Goal: Task Accomplishment & Management: Complete application form

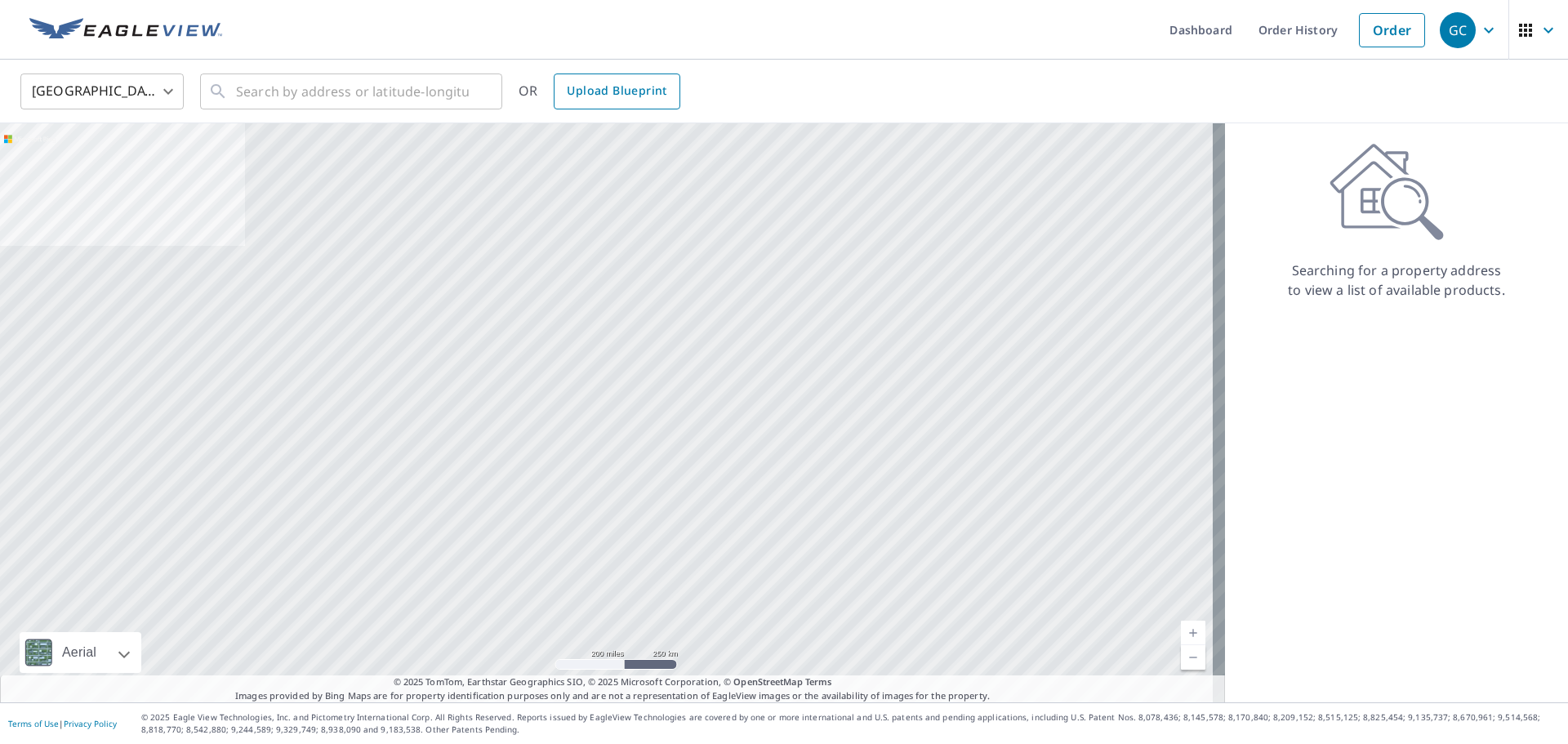
click at [632, 93] on span "Upload Blueprint" at bounding box center [616, 91] width 100 height 21
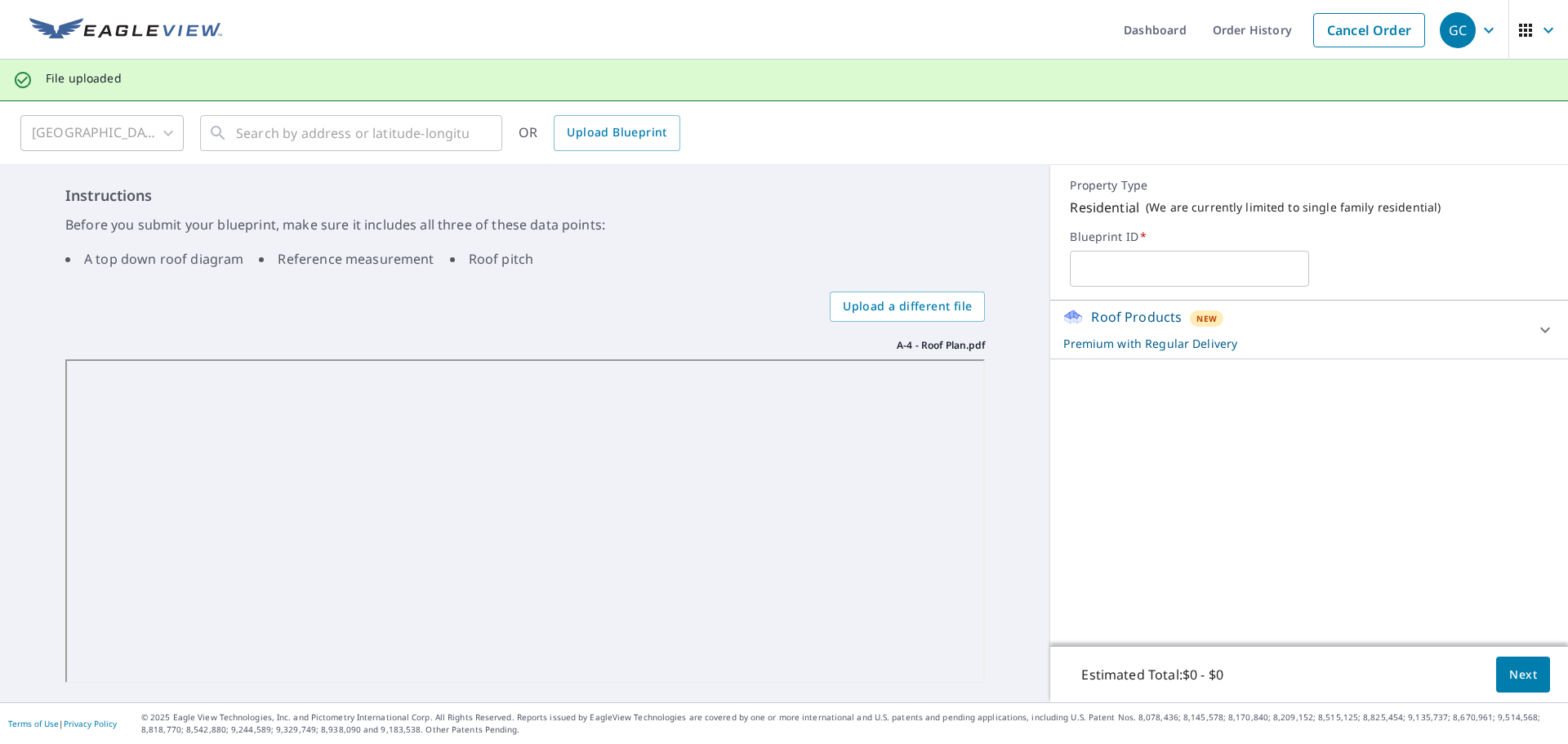
click at [1161, 269] on input "text" at bounding box center [1189, 268] width 240 height 46
click at [1132, 273] on input "text" at bounding box center [1189, 268] width 240 height 46
type input "[STREET_ADDRESS][PERSON_NAME]"
click at [1530, 670] on button "Next" at bounding box center [1523, 675] width 54 height 36
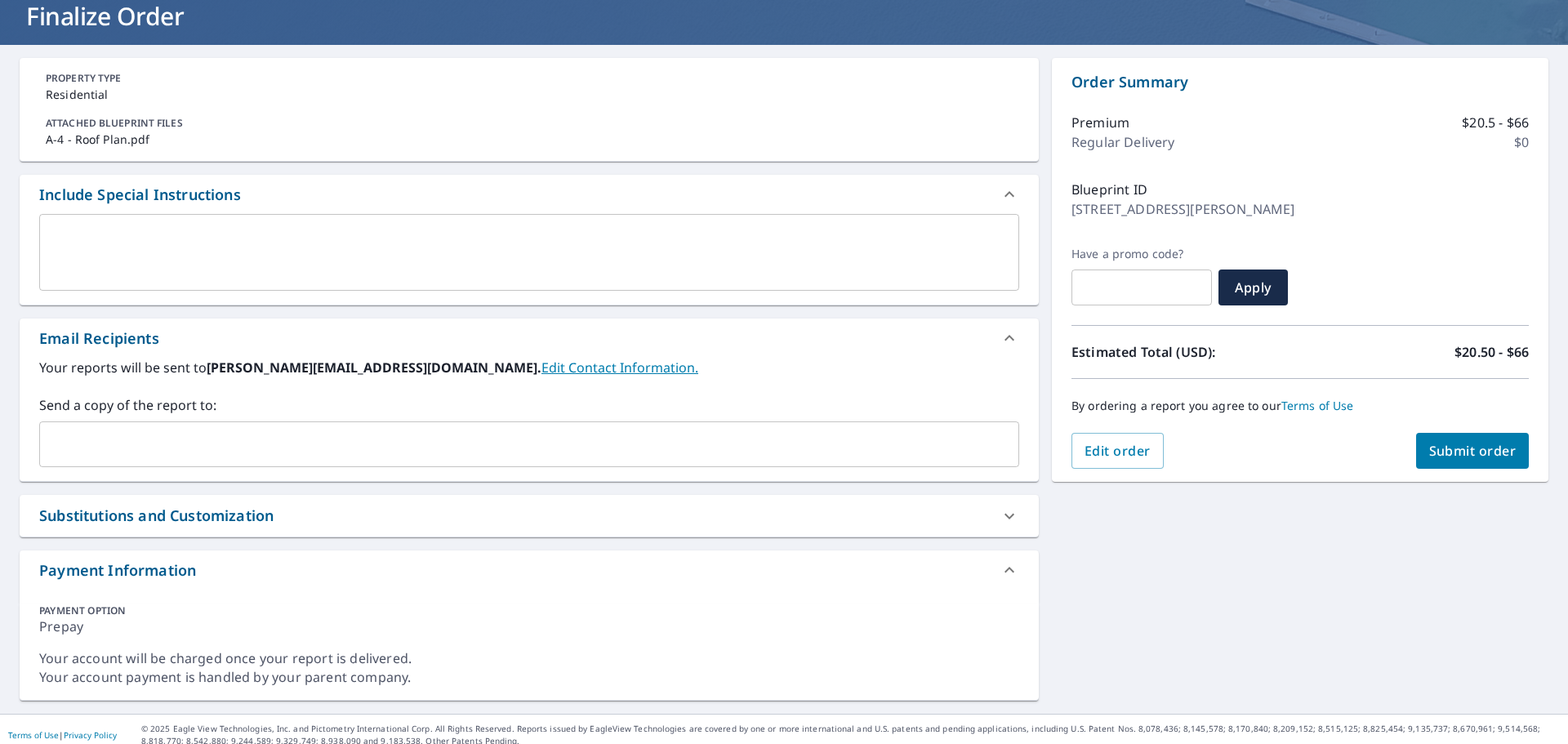
scroll to position [118, 0]
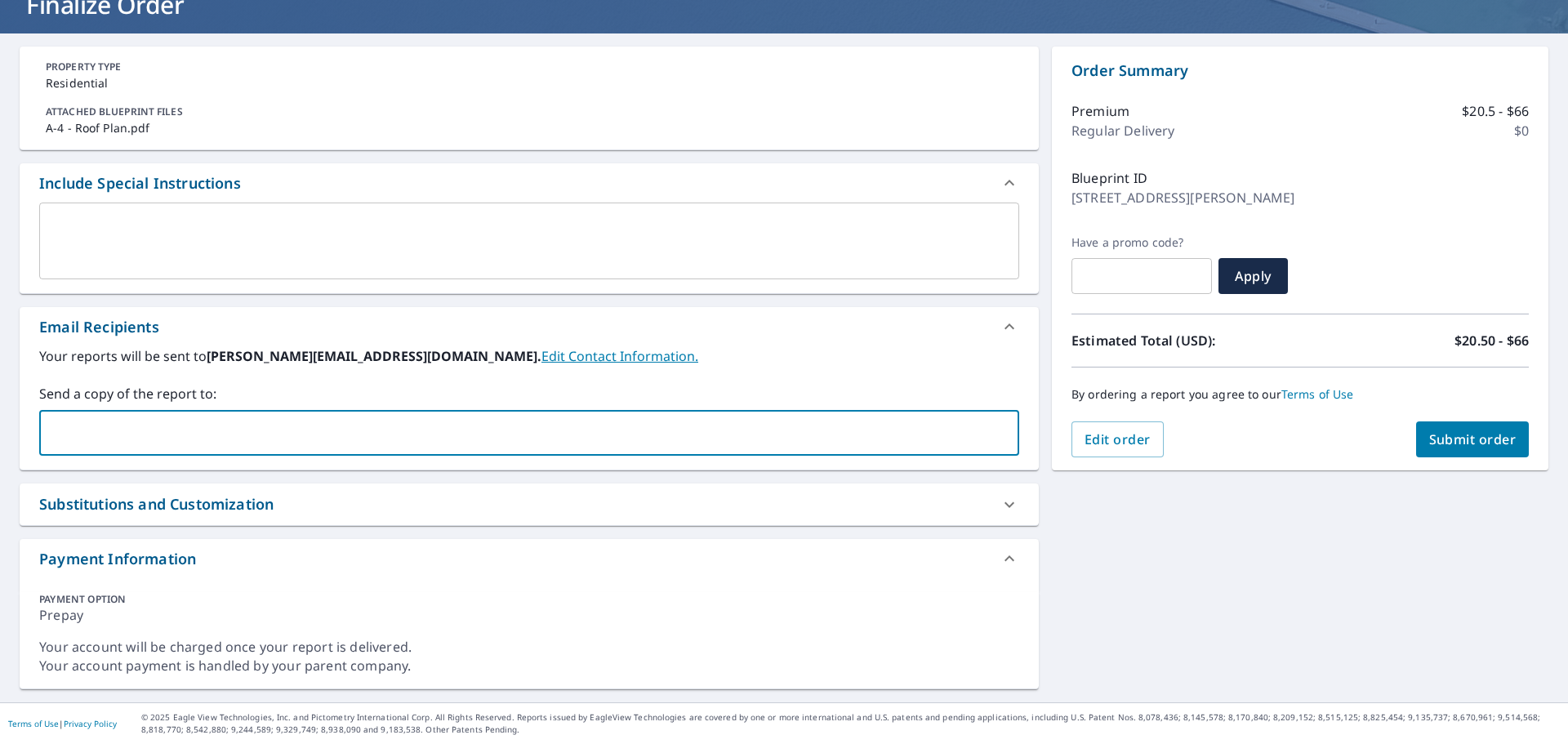
click at [242, 427] on input "text" at bounding box center [517, 433] width 941 height 31
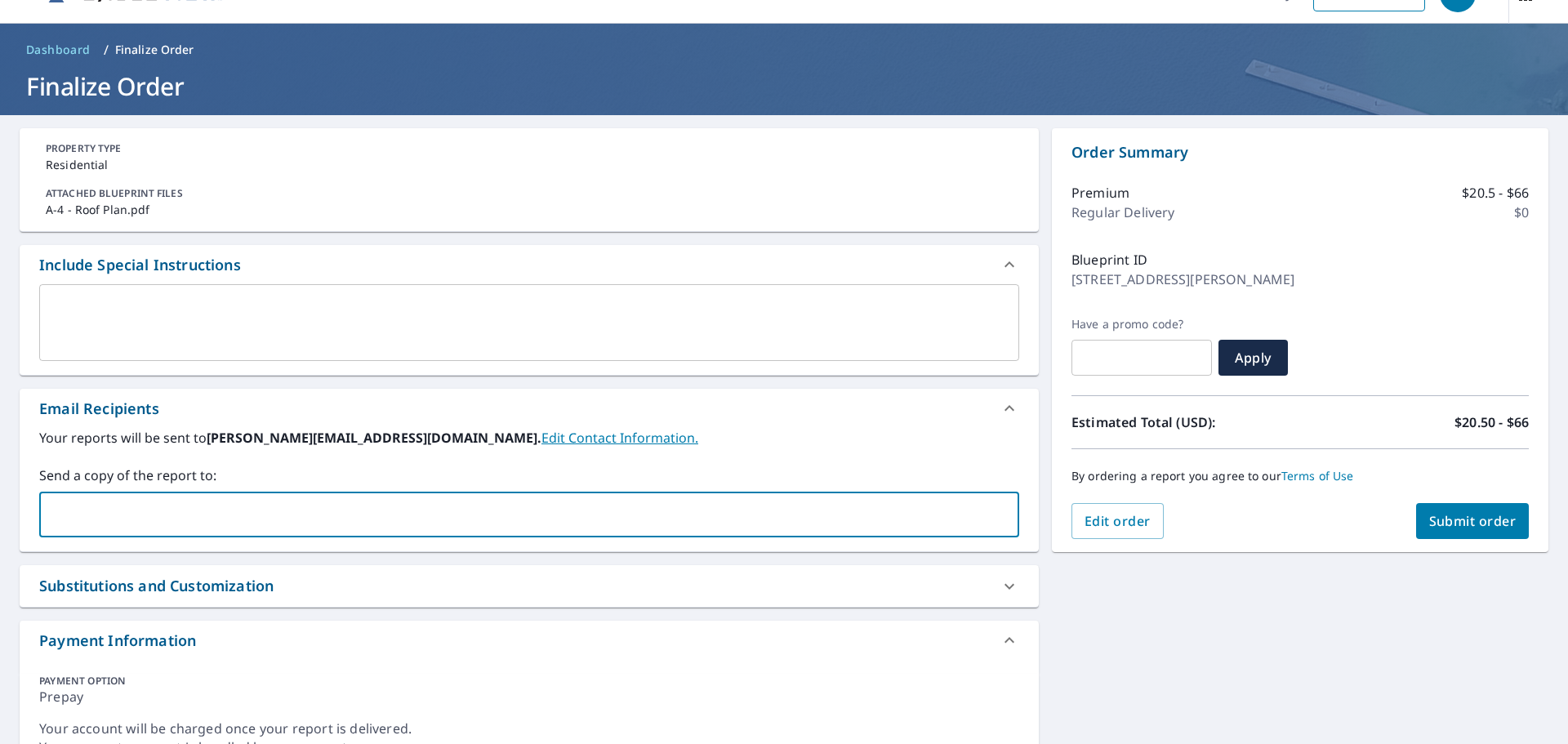
scroll to position [0, 0]
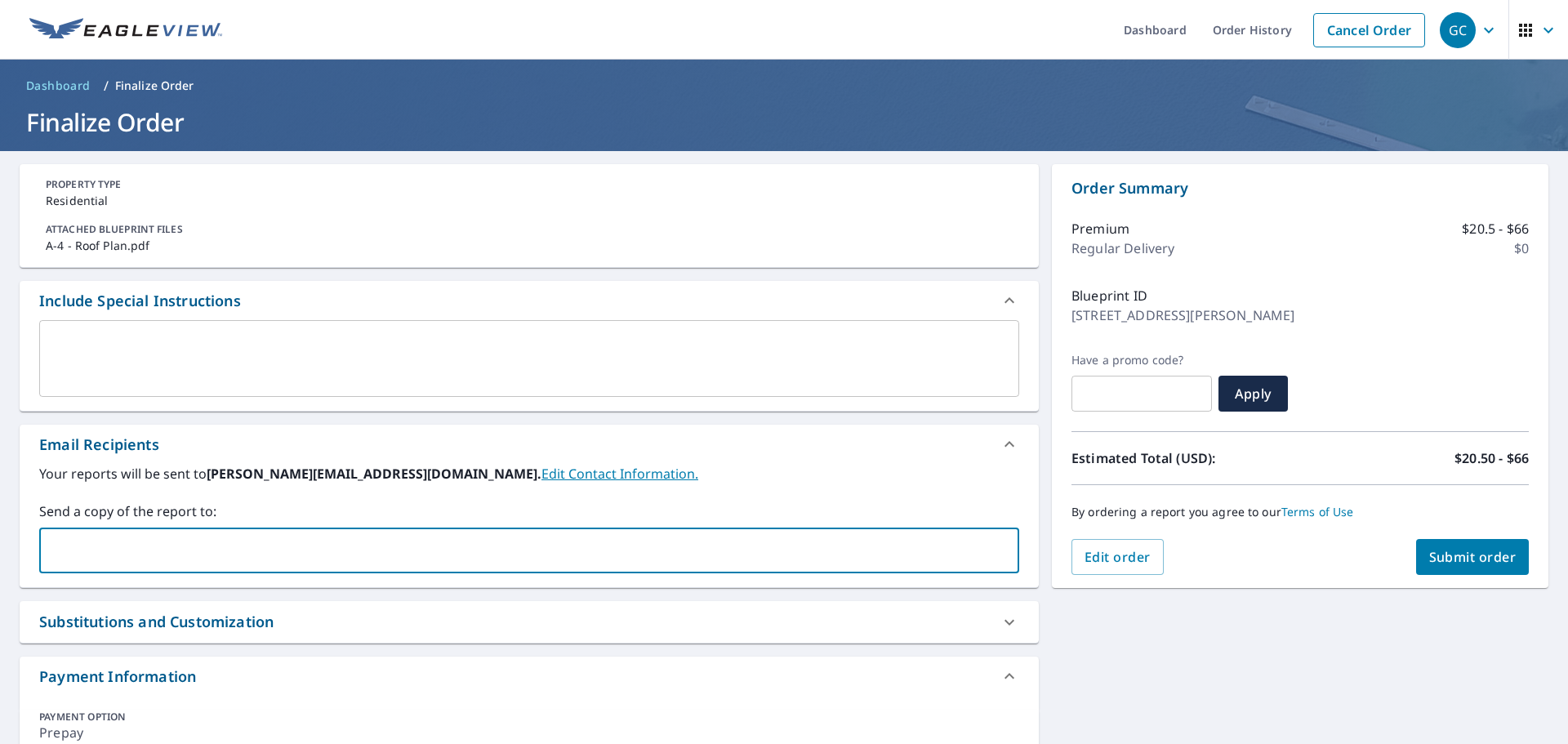
click at [466, 355] on textarea at bounding box center [530, 359] width 957 height 47
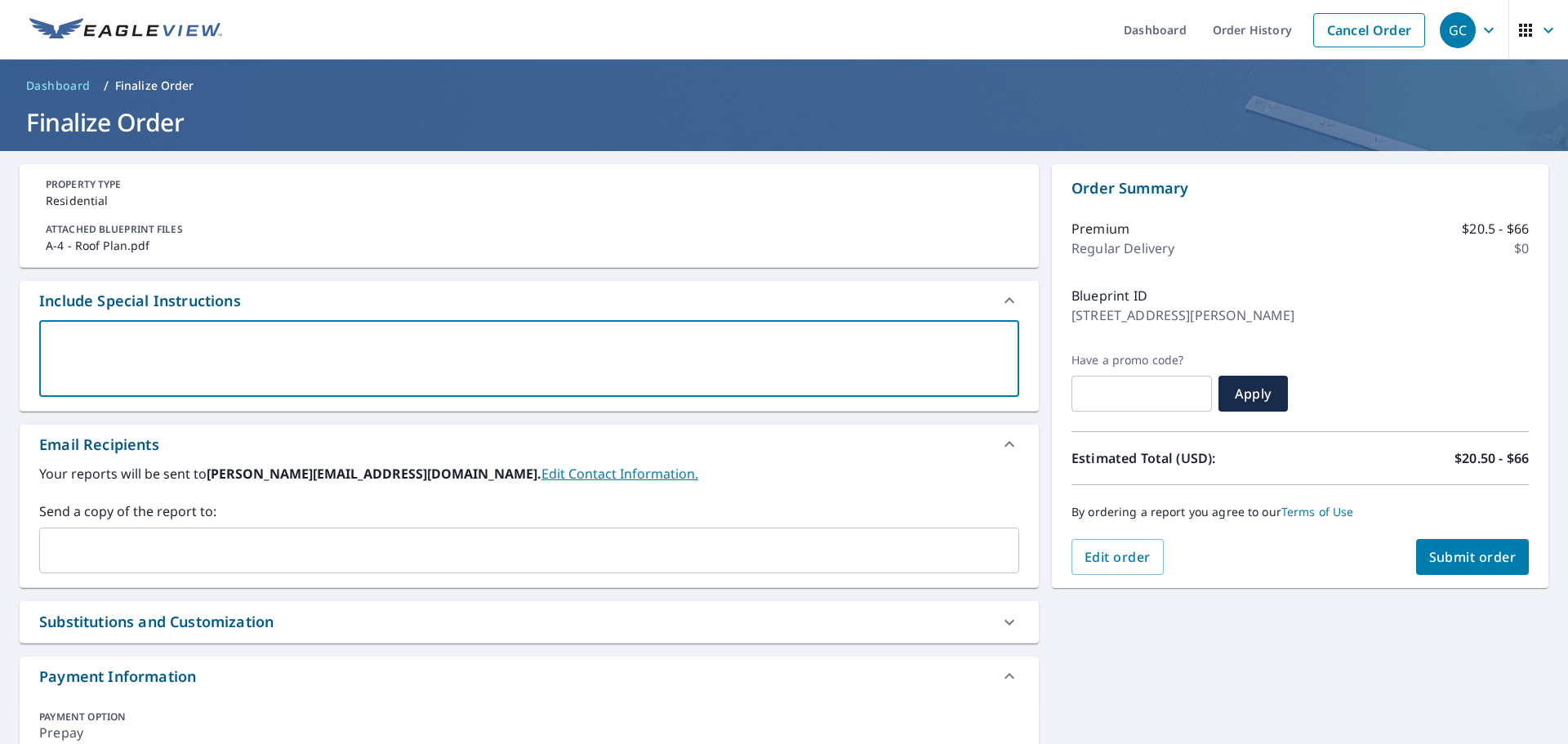
type textarea "s"
type textarea "x"
checkbox input "true"
type textarea "sc"
type textarea "x"
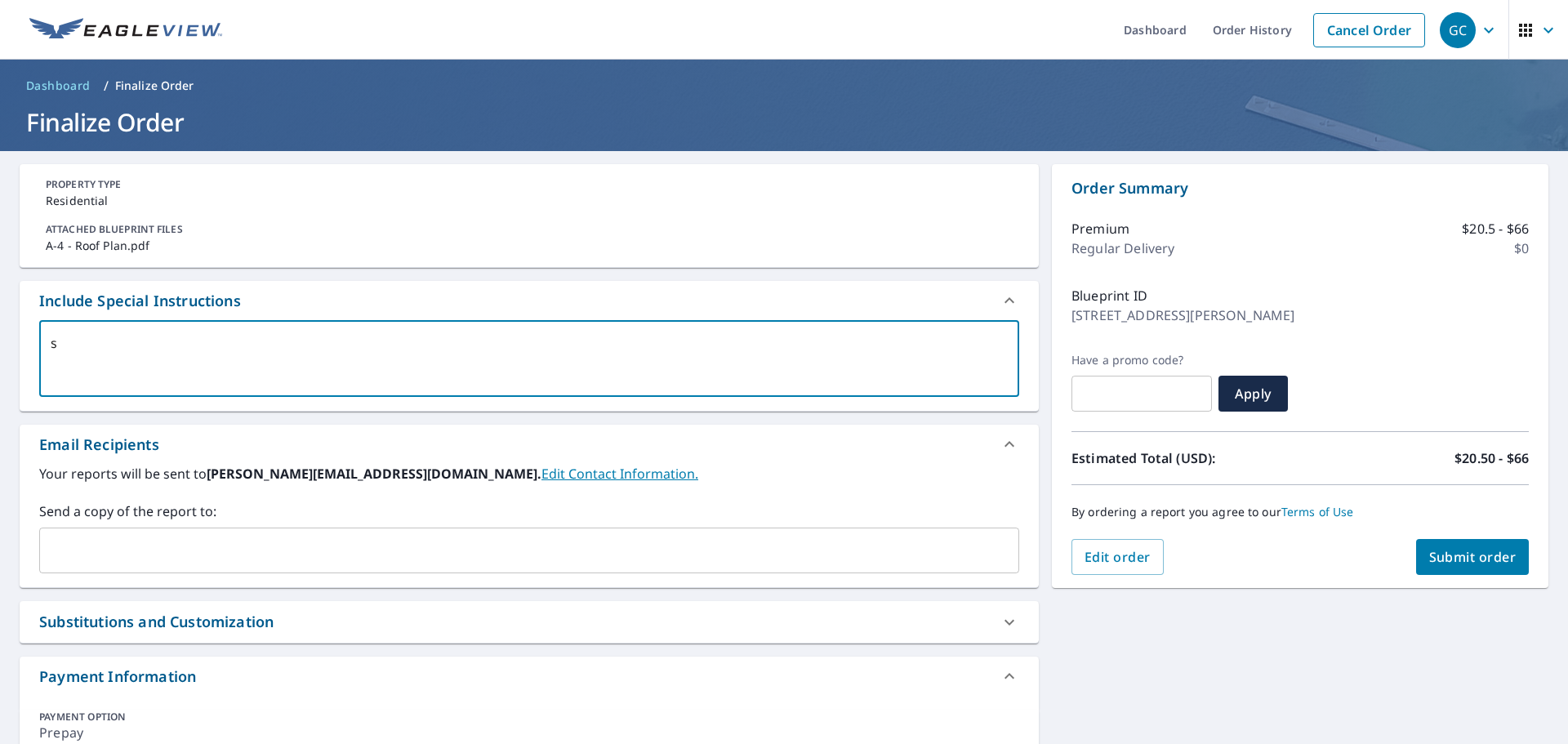
checkbox input "true"
type textarea "s"
type textarea "x"
checkbox input "true"
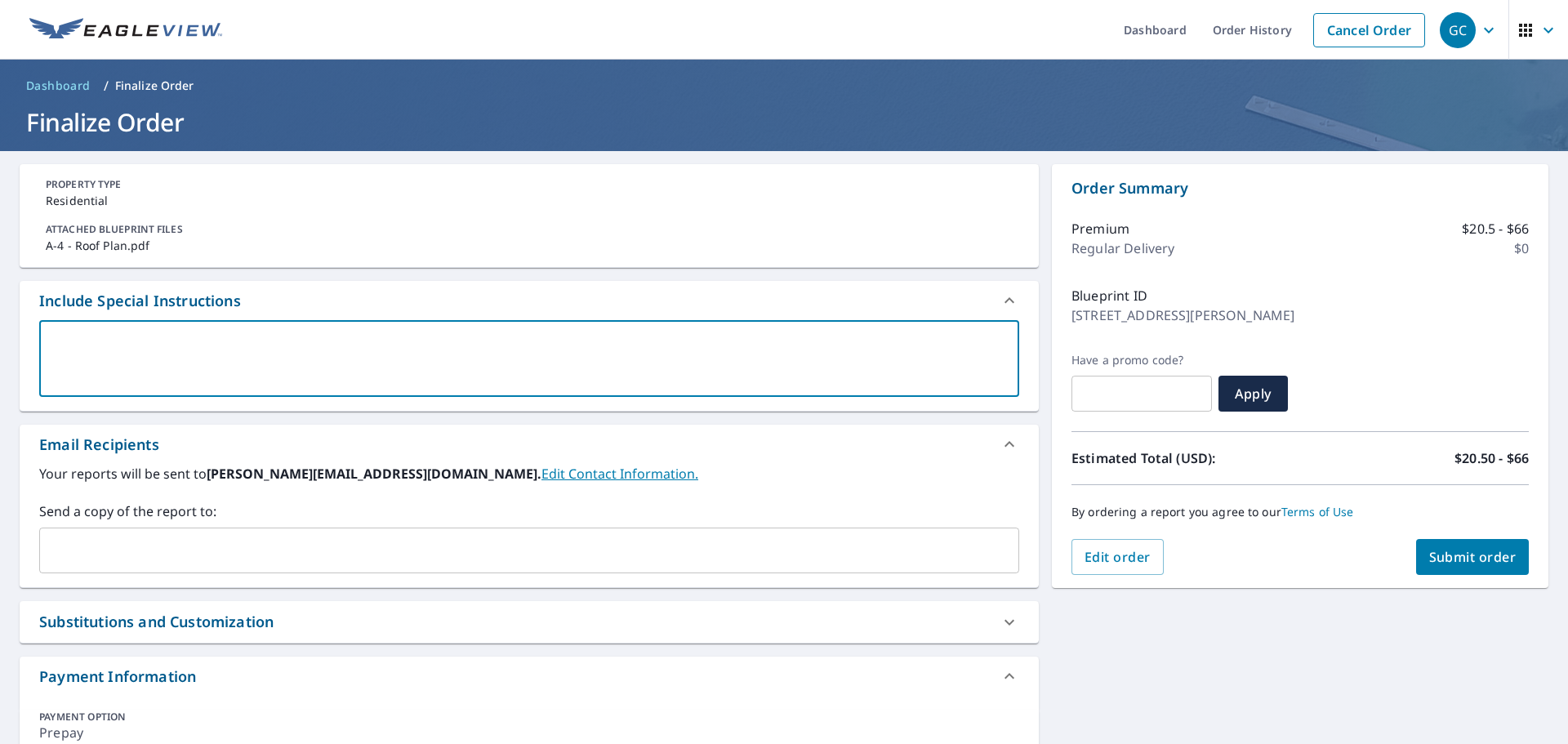
type textarea "S"
type textarea "x"
checkbox input "true"
type textarea "Sc"
type textarea "x"
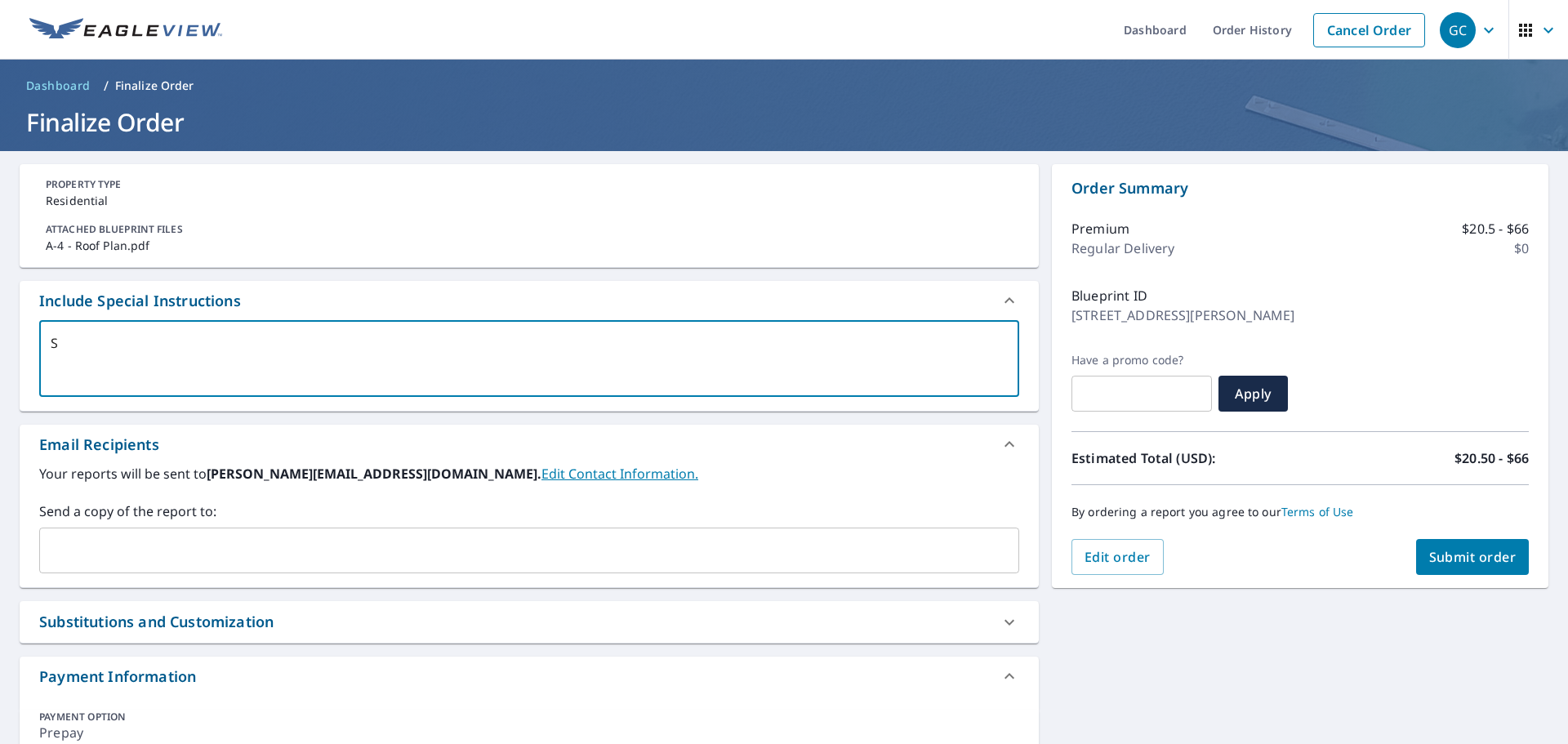
checkbox input "true"
type textarea "Sch"
type textarea "x"
checkbox input "true"
type textarea "Sche"
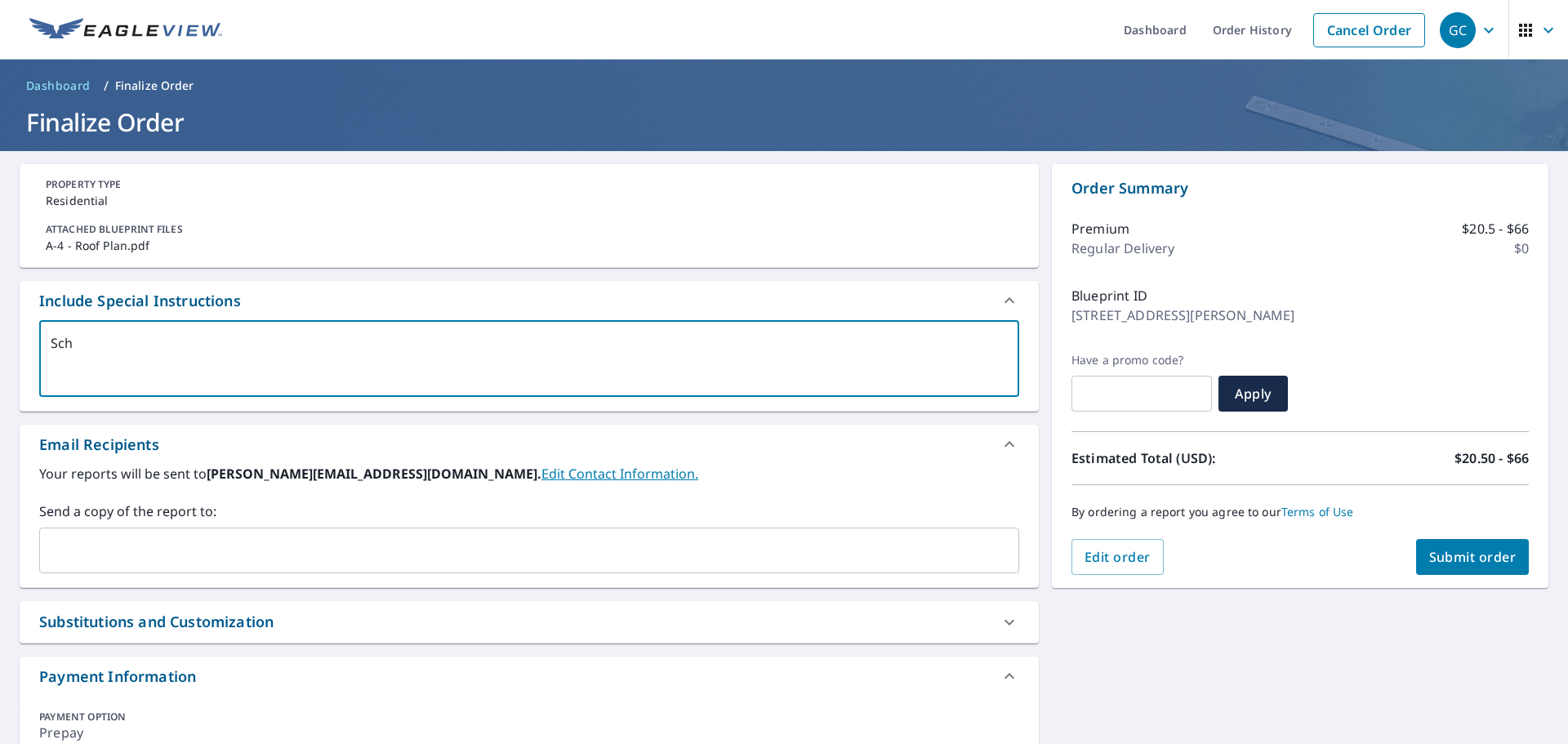
type textarea "x"
checkbox input "true"
type textarea "[PERSON_NAME]"
type textarea "x"
checkbox input "true"
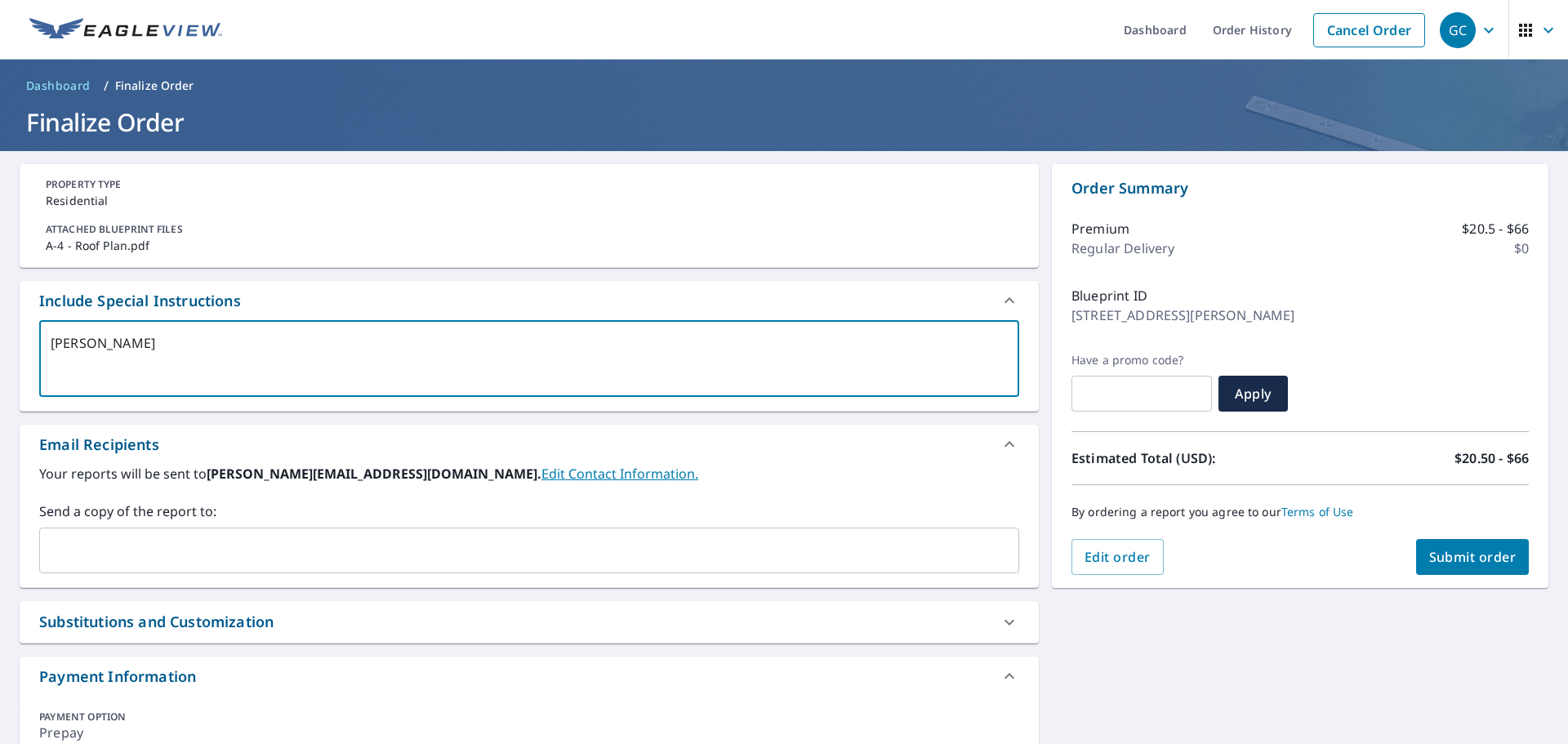
type textarea "[PERSON_NAME]"
type textarea "x"
checkbox input "true"
type textarea "[PERSON_NAME]"
type textarea "x"
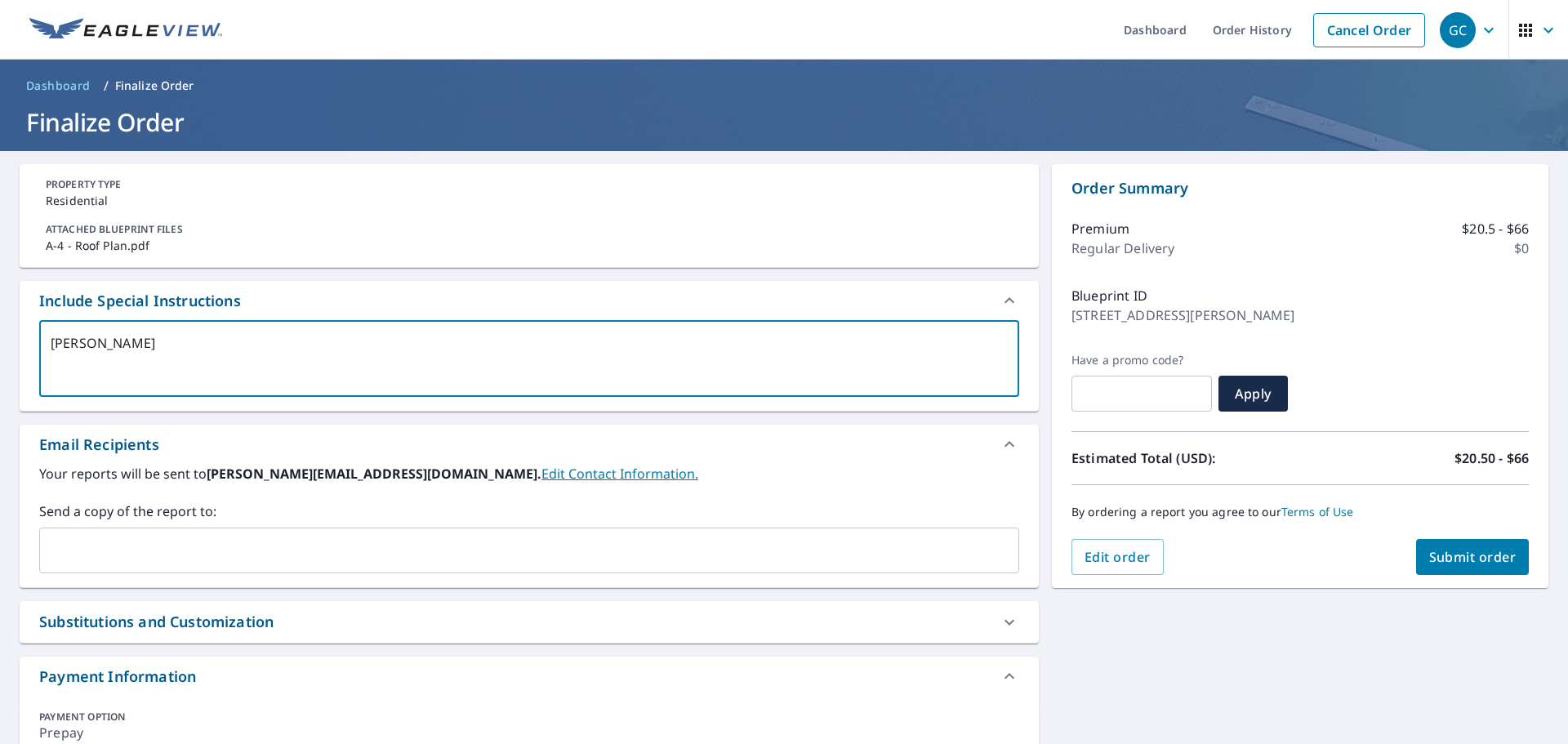
checkbox input "true"
type textarea "[PERSON_NAME]"
type textarea "x"
checkbox input "true"
type textarea "[PERSON_NAME] I"
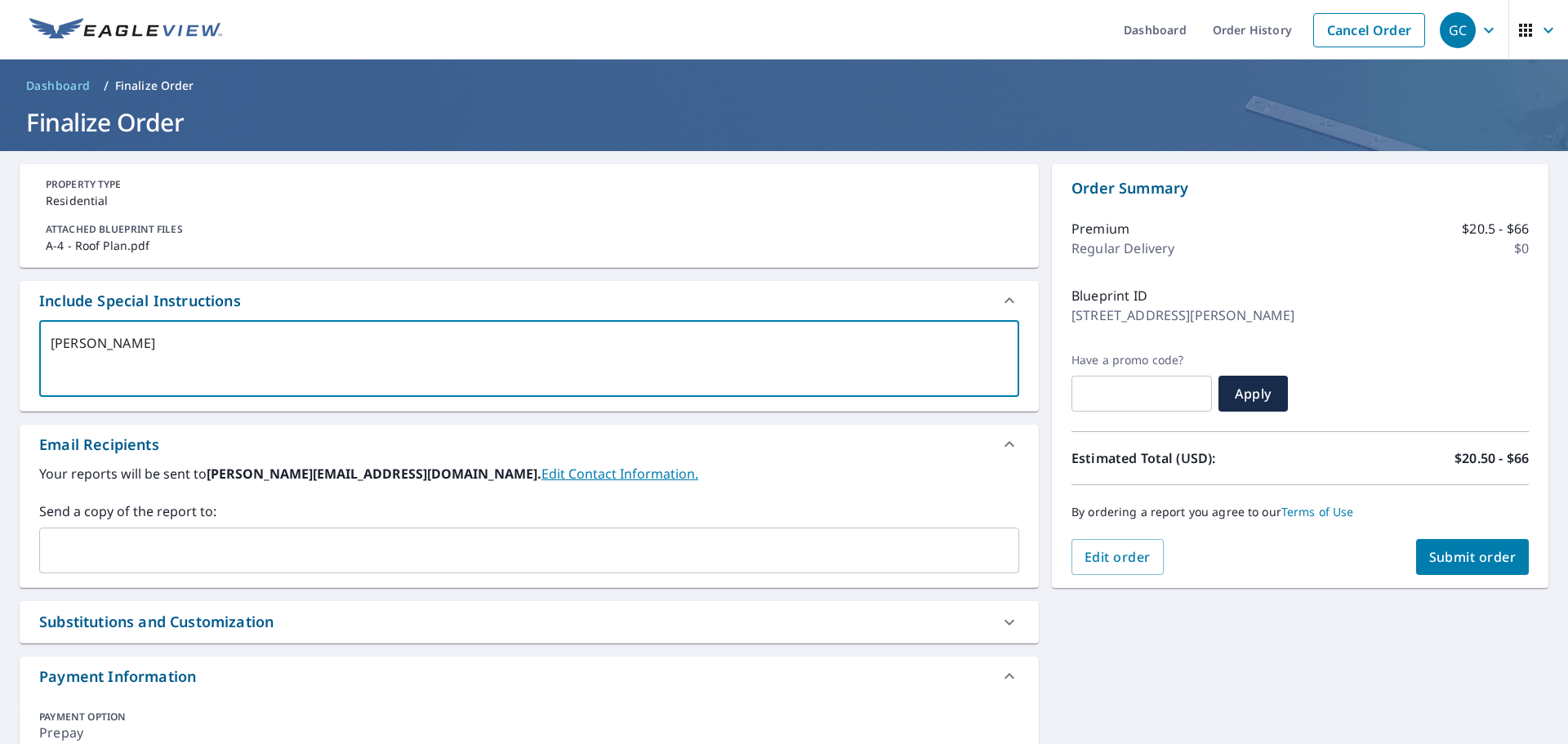
type textarea "x"
checkbox input "true"
type textarea "[PERSON_NAME] In"
type textarea "x"
checkbox input "true"
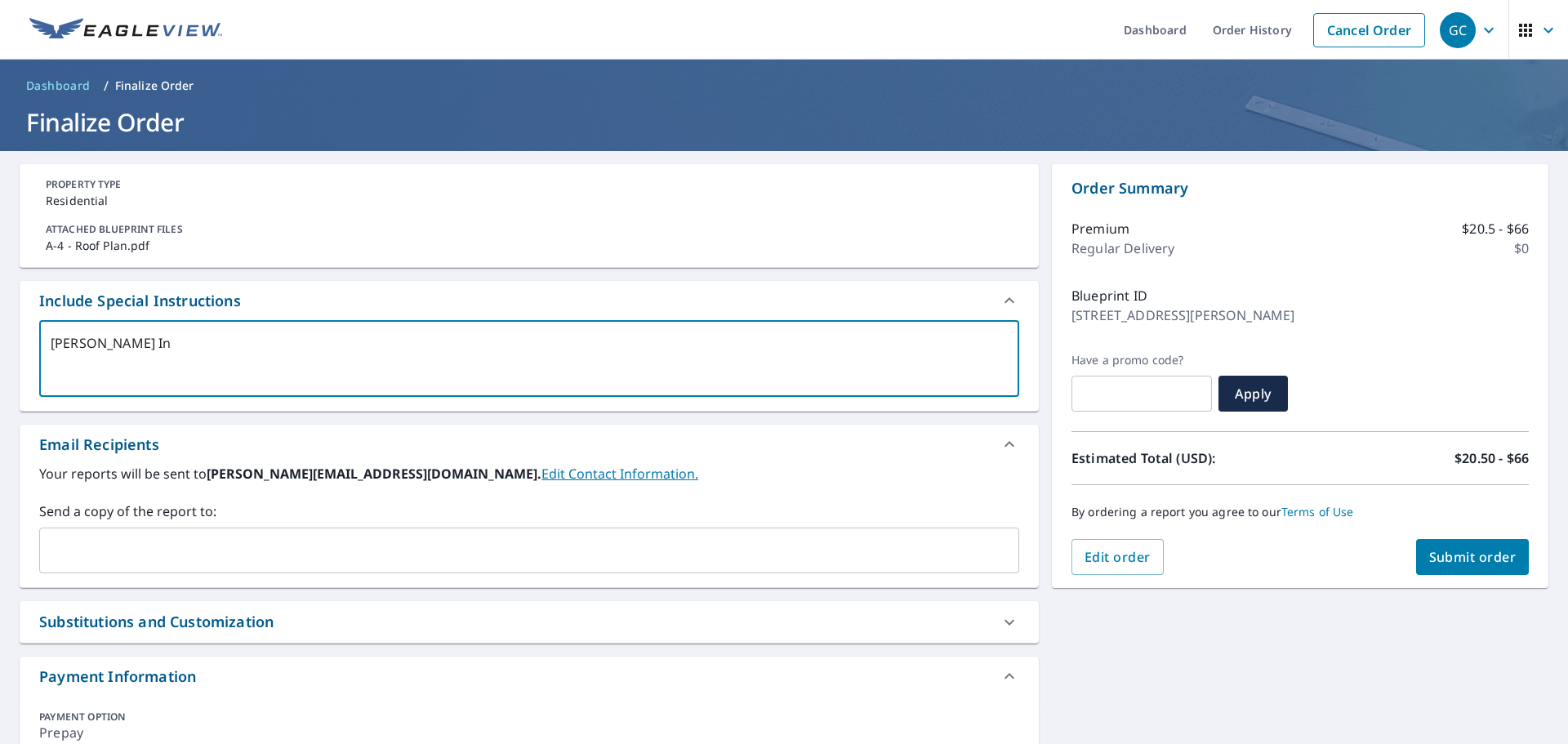
type textarea "[PERSON_NAME] Inv"
type textarea "x"
checkbox input "true"
type textarea "[PERSON_NAME] In"
type textarea "x"
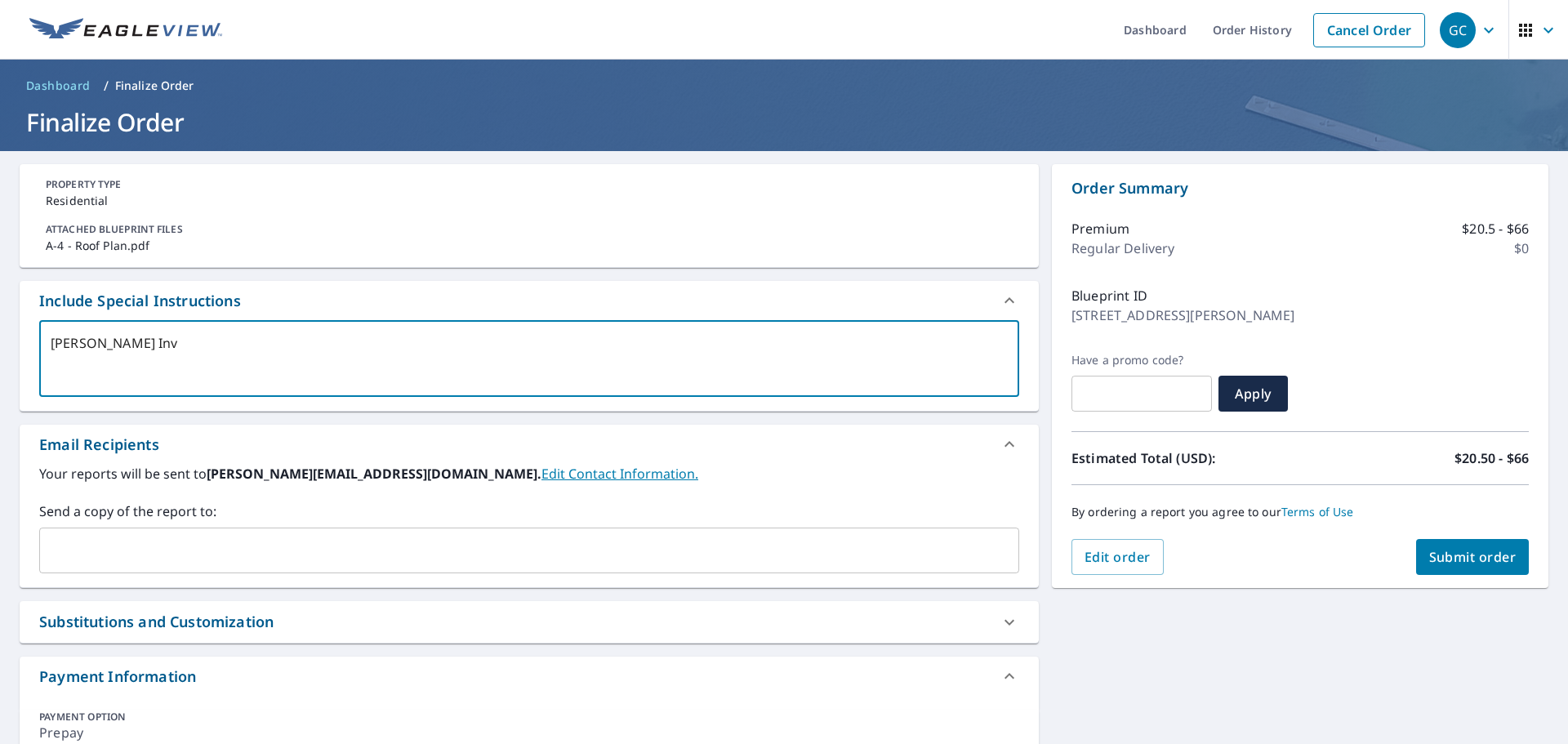
checkbox input "true"
type textarea "[PERSON_NAME] Inc"
type textarea "x"
checkbox input "true"
type textarea "[PERSON_NAME] Inc"
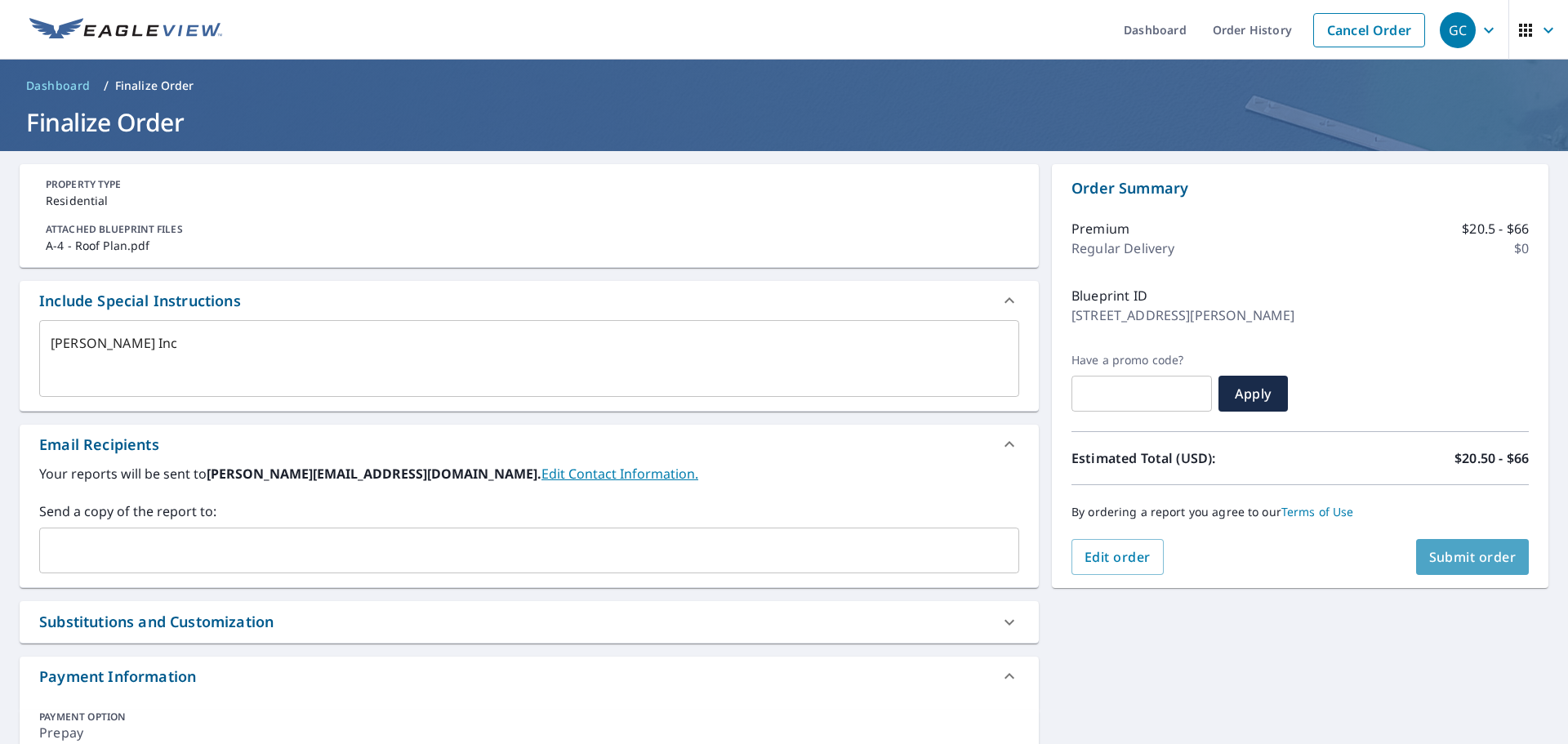
click at [1430, 553] on span "Submit order" at bounding box center [1473, 556] width 87 height 18
type textarea "x"
checkbox input "true"
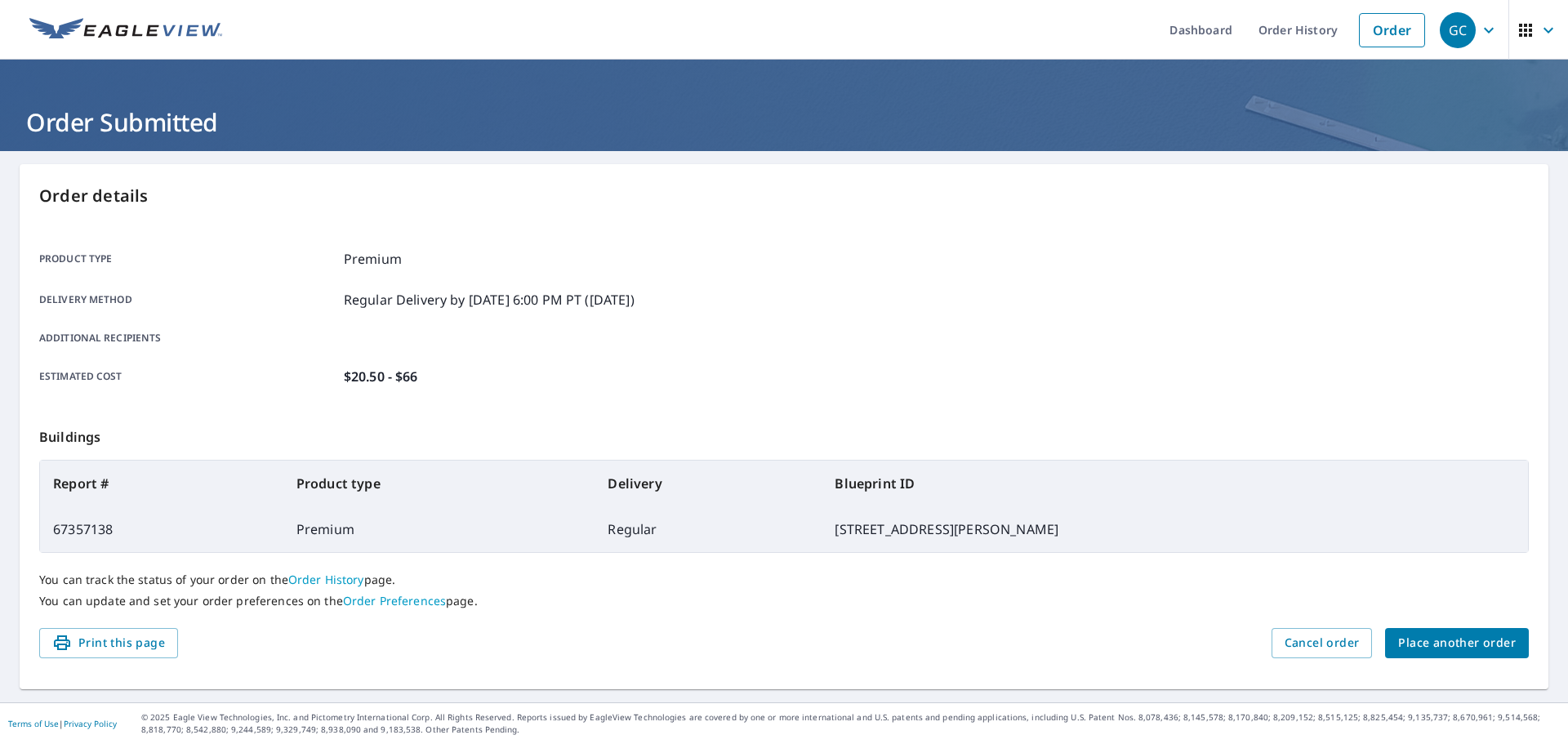
click at [1406, 638] on span "Place another order" at bounding box center [1457, 643] width 118 height 21
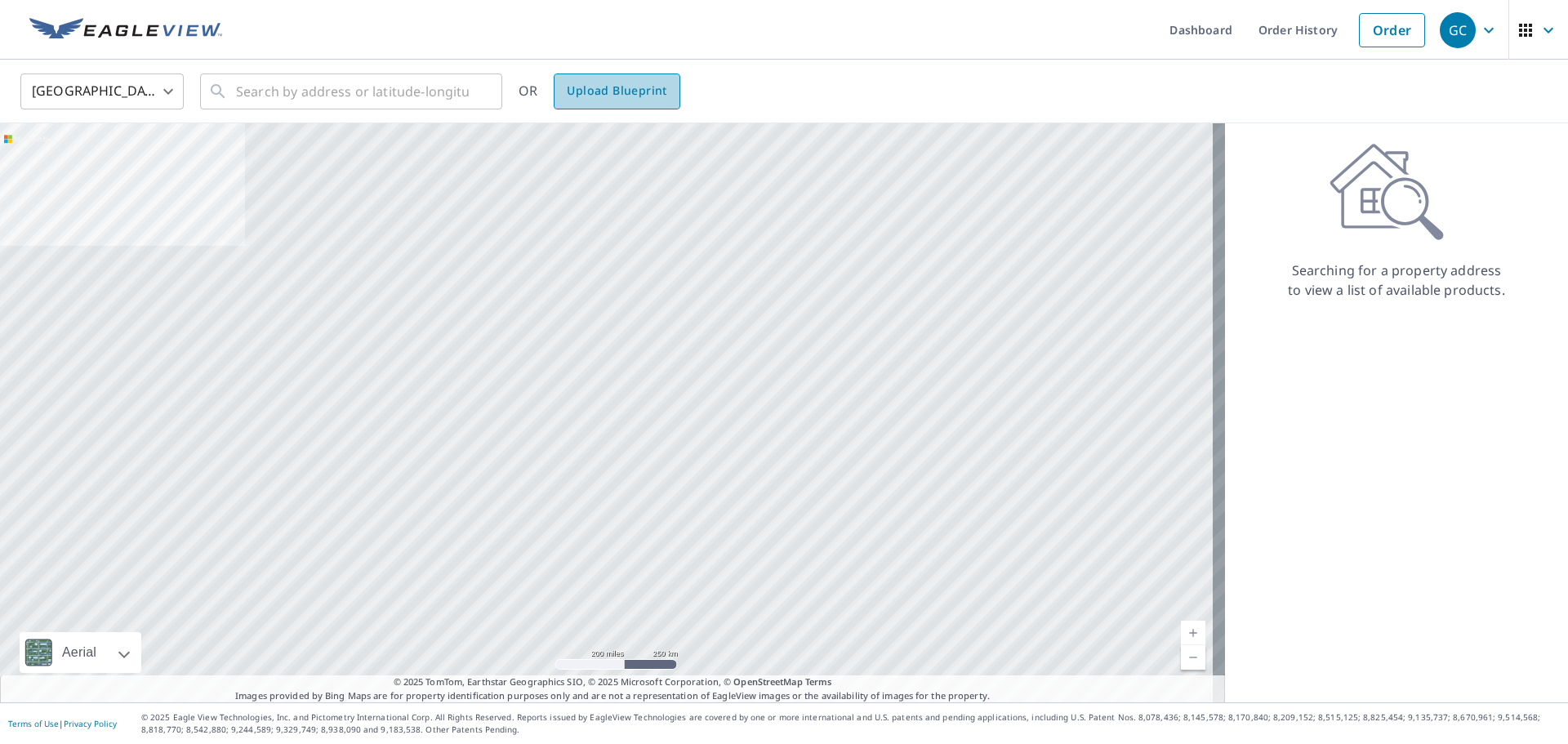
click at [619, 83] on span "Upload Blueprint" at bounding box center [616, 91] width 100 height 21
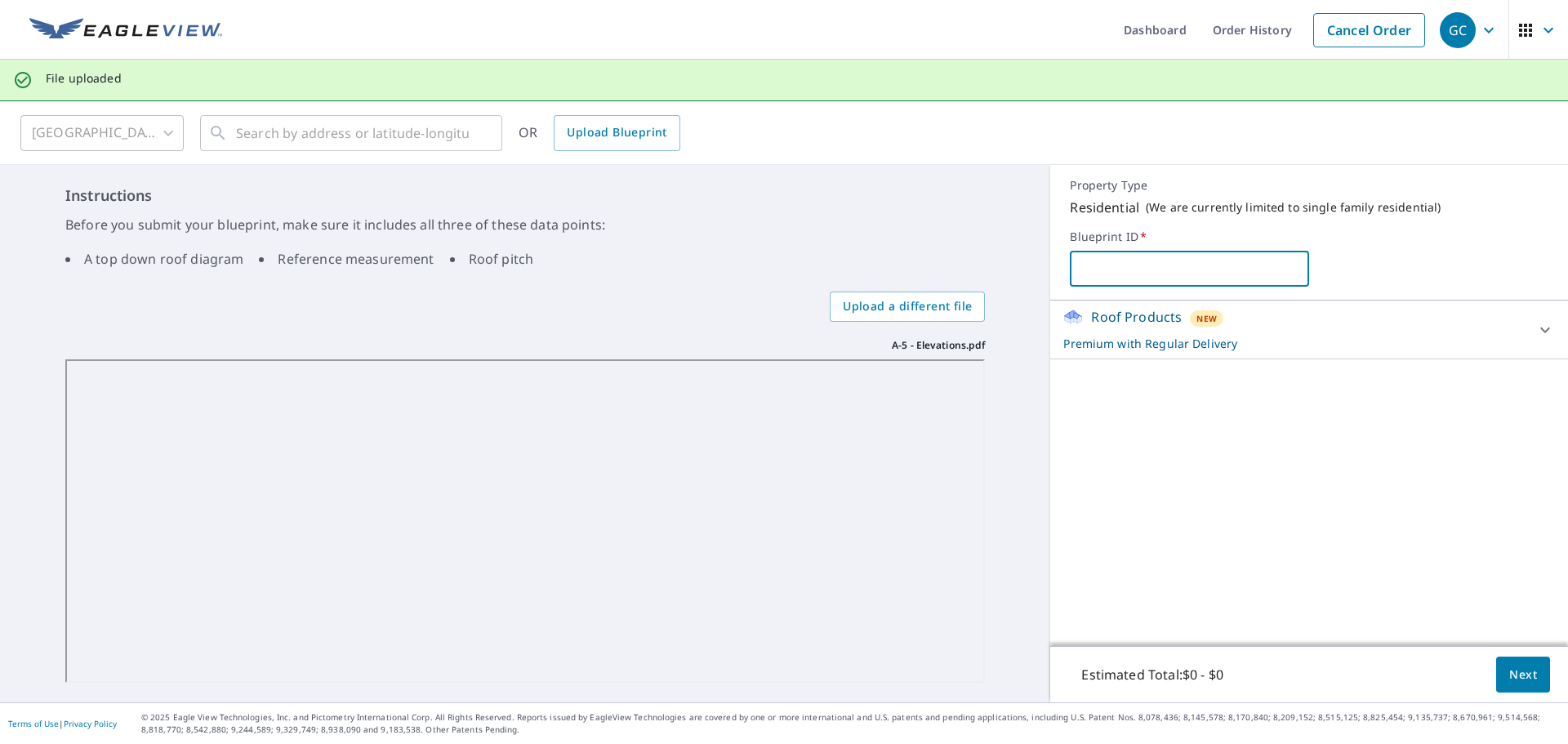
click at [1197, 252] on input "text" at bounding box center [1189, 268] width 240 height 46
type input "[STREET_ADDRESS][PERSON_NAME]"
click at [1509, 677] on span "Next" at bounding box center [1523, 675] width 28 height 21
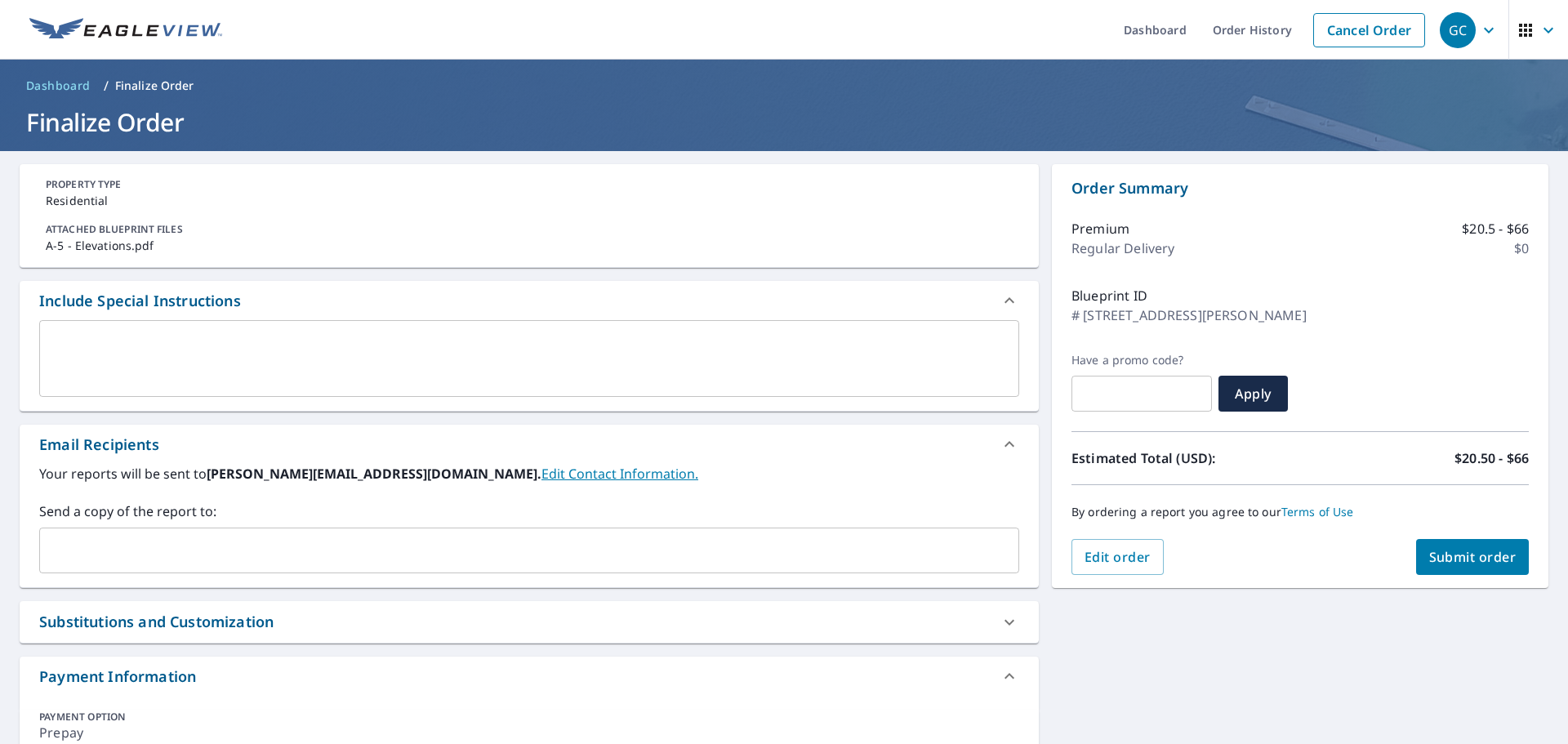
click at [539, 368] on textarea at bounding box center [530, 359] width 957 height 47
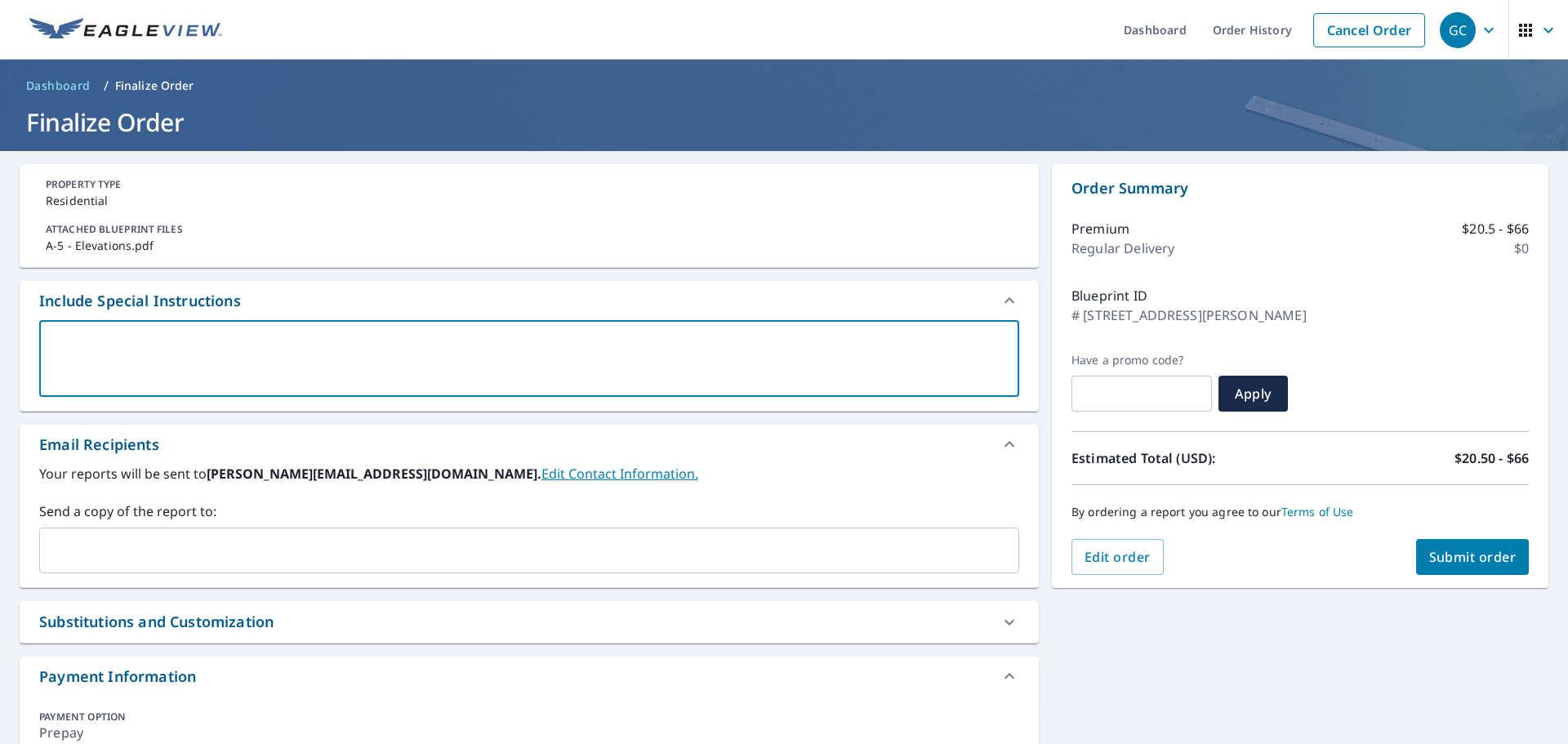
type textarea "2"
type textarea "x"
checkbox input "true"
type textarea "2n"
type textarea "x"
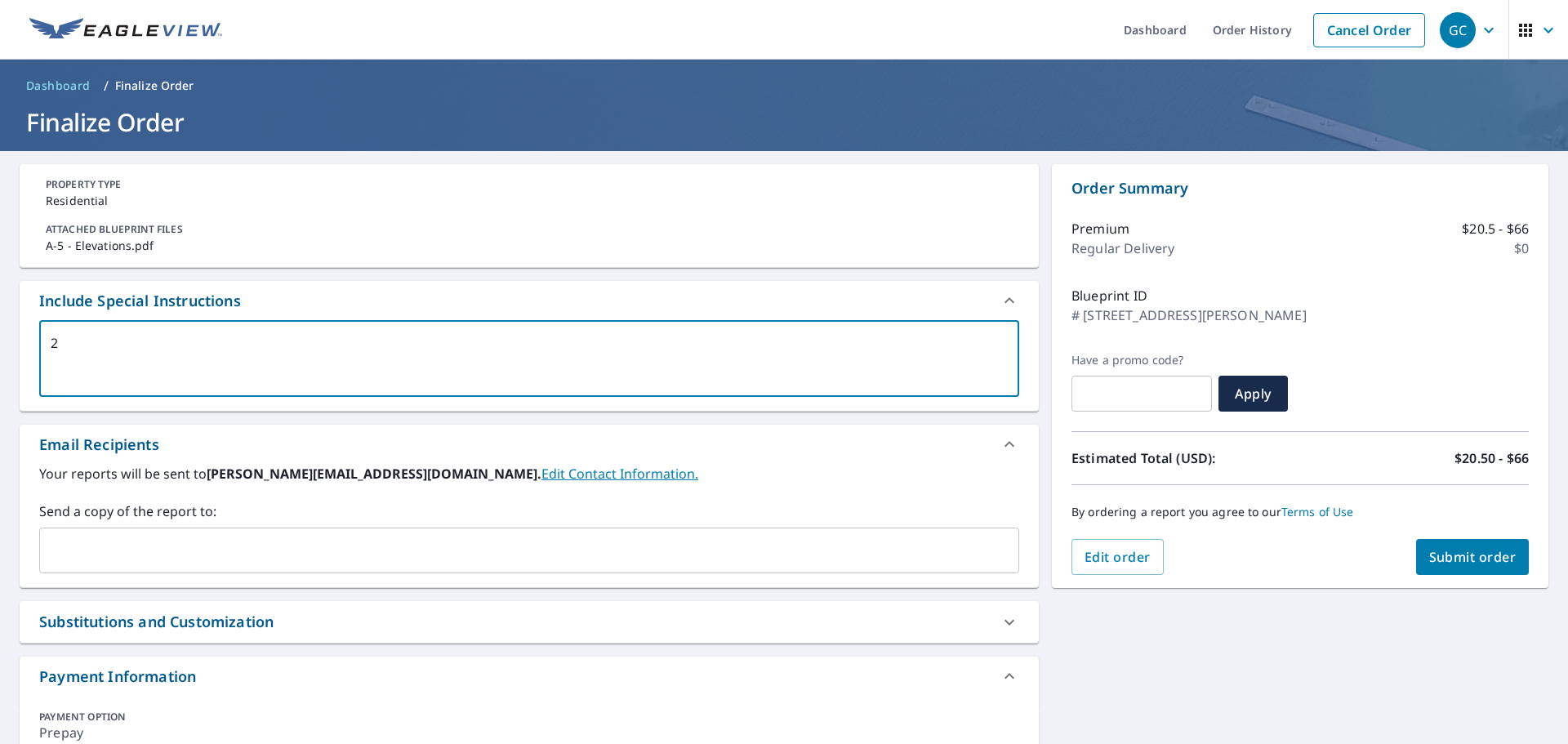
checkbox input "true"
type textarea "2nd"
type textarea "x"
checkbox input "true"
type textarea "2nd"
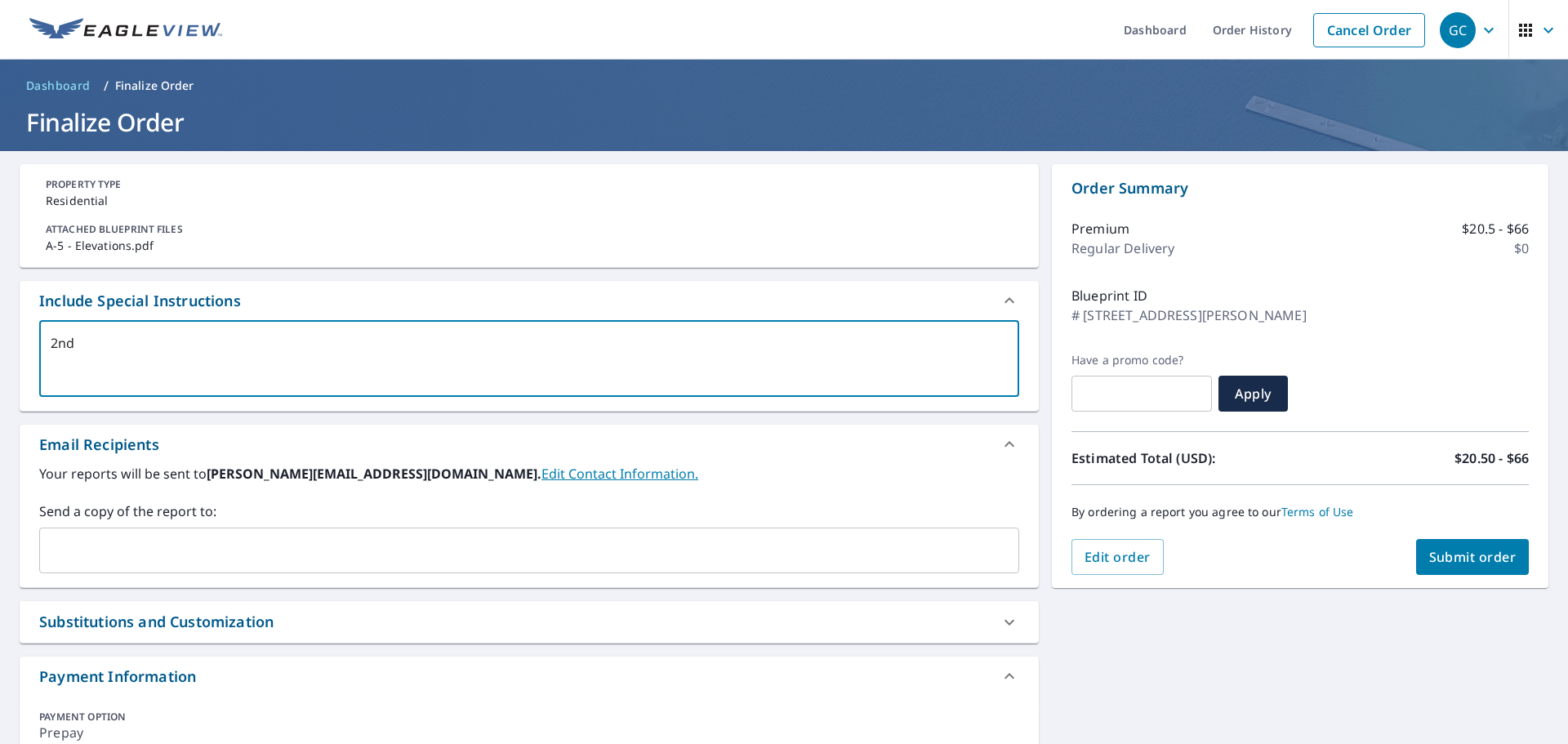
type textarea "x"
checkbox input "true"
type textarea "2nd p"
type textarea "x"
checkbox input "true"
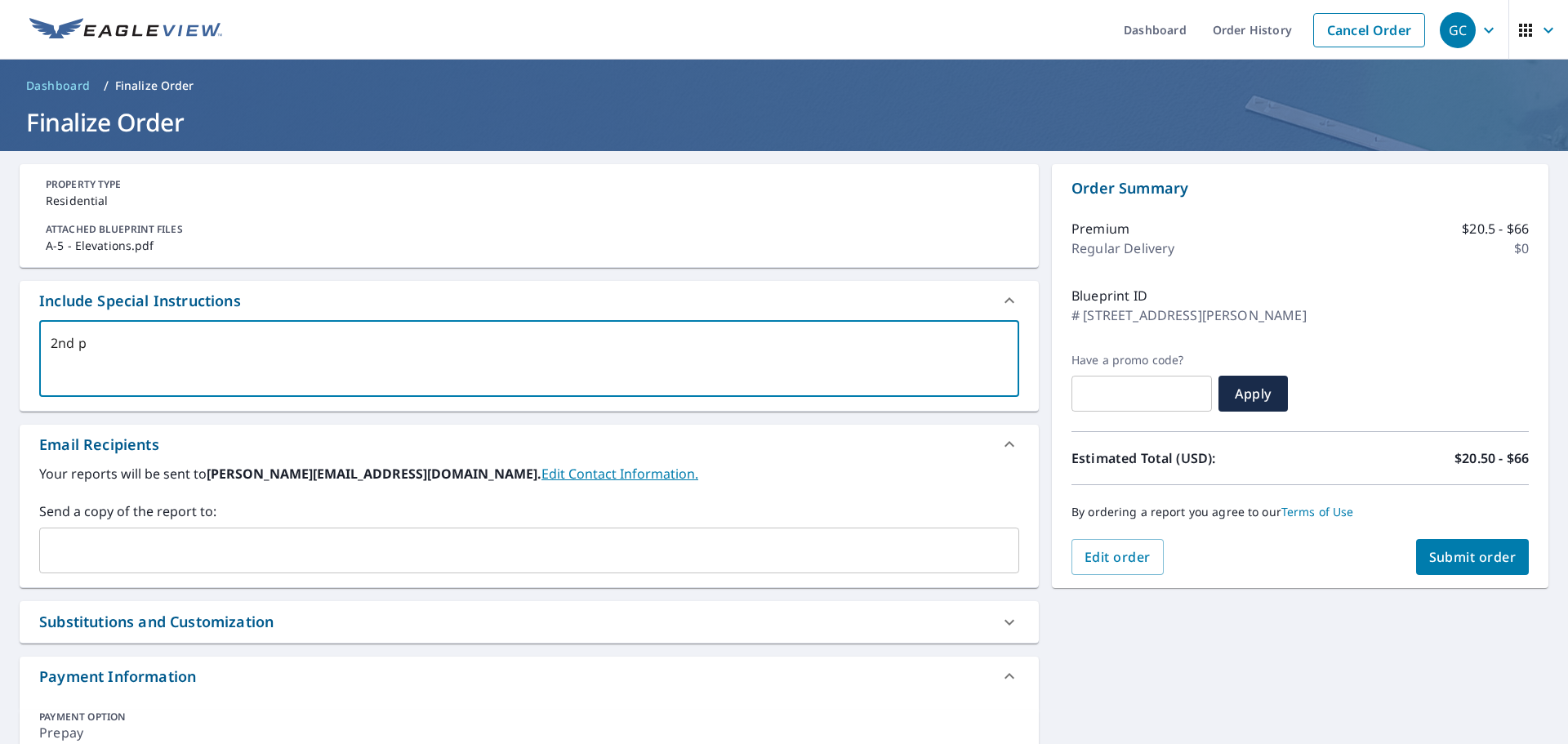
type textarea "2nd pa"
type textarea "x"
checkbox input "true"
type textarea "2nd pag"
type textarea "x"
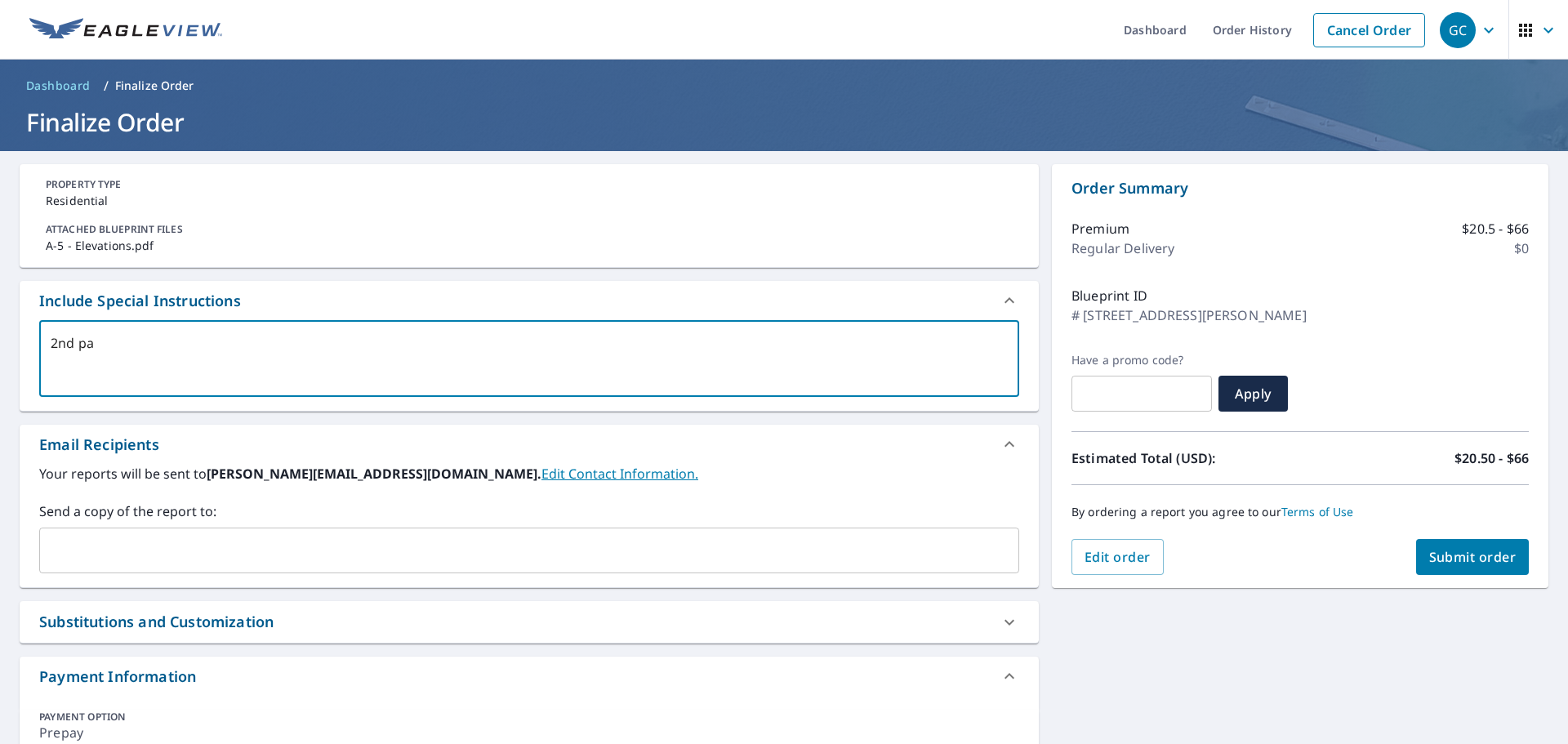
checkbox input "true"
type textarea "2nd page"
type textarea "x"
checkbox input "true"
type textarea "2nd page"
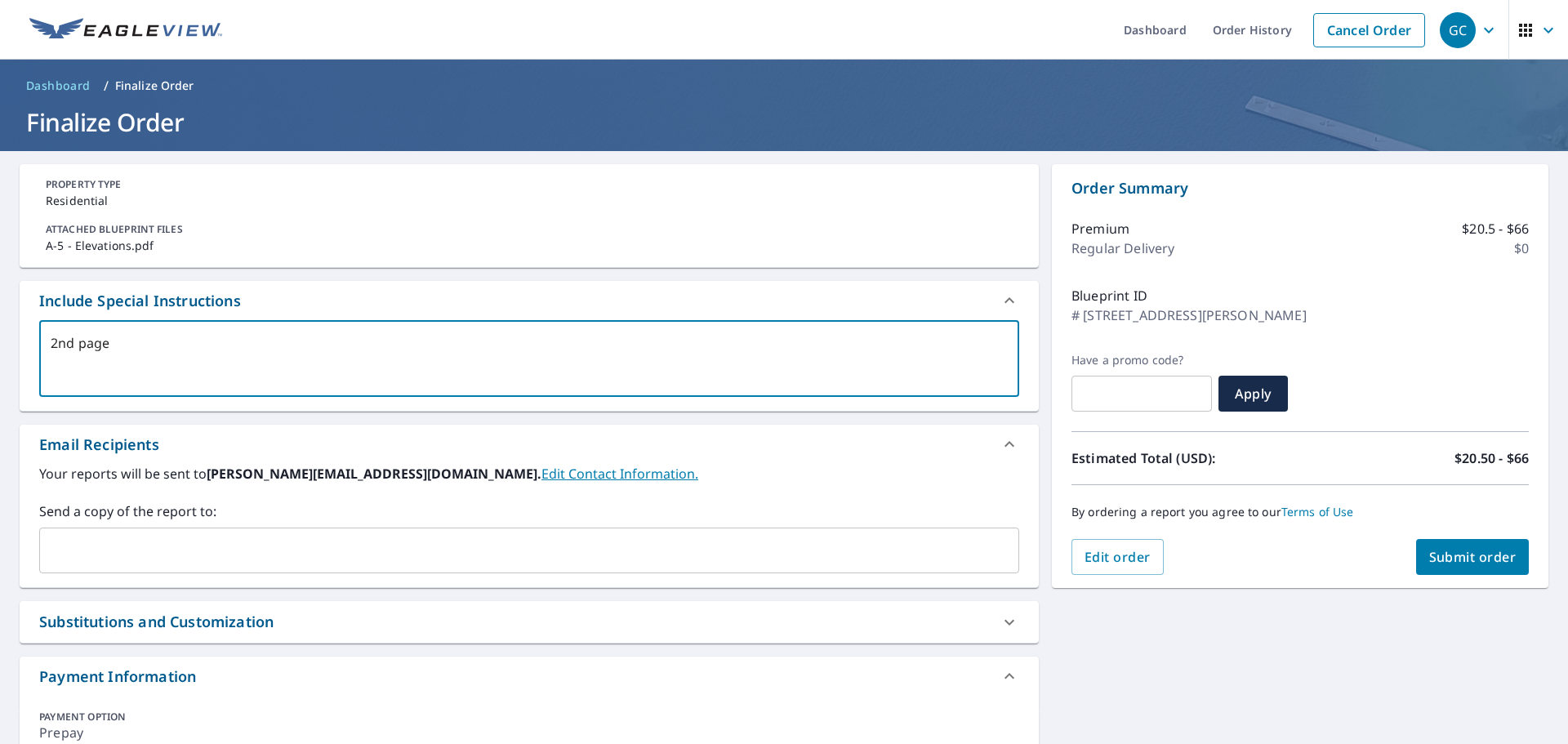
type textarea "x"
checkbox input "true"
type textarea "2nd page f"
type textarea "x"
checkbox input "true"
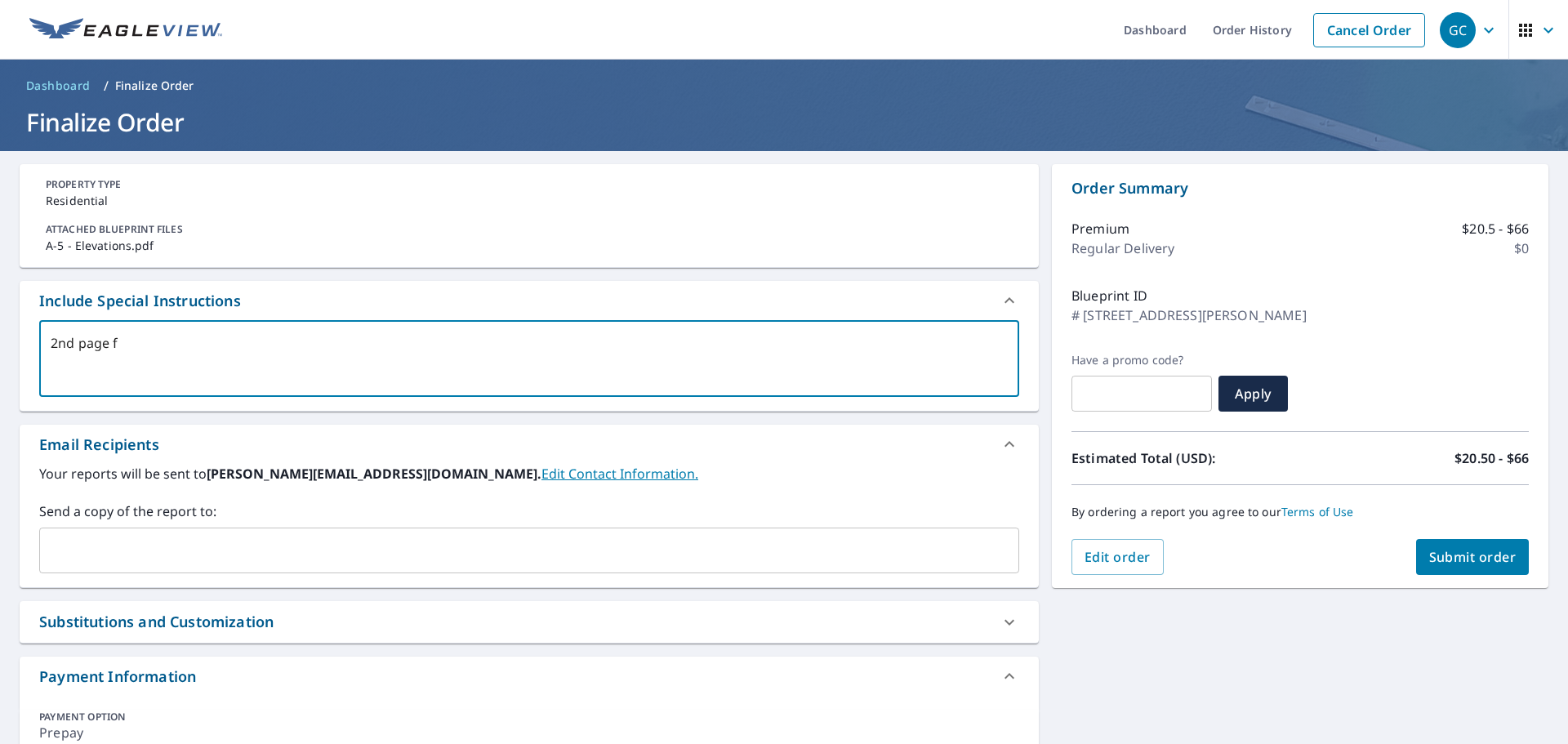
type textarea "2nd page"
type textarea "x"
checkbox input "true"
type textarea "2nd page f"
type textarea "x"
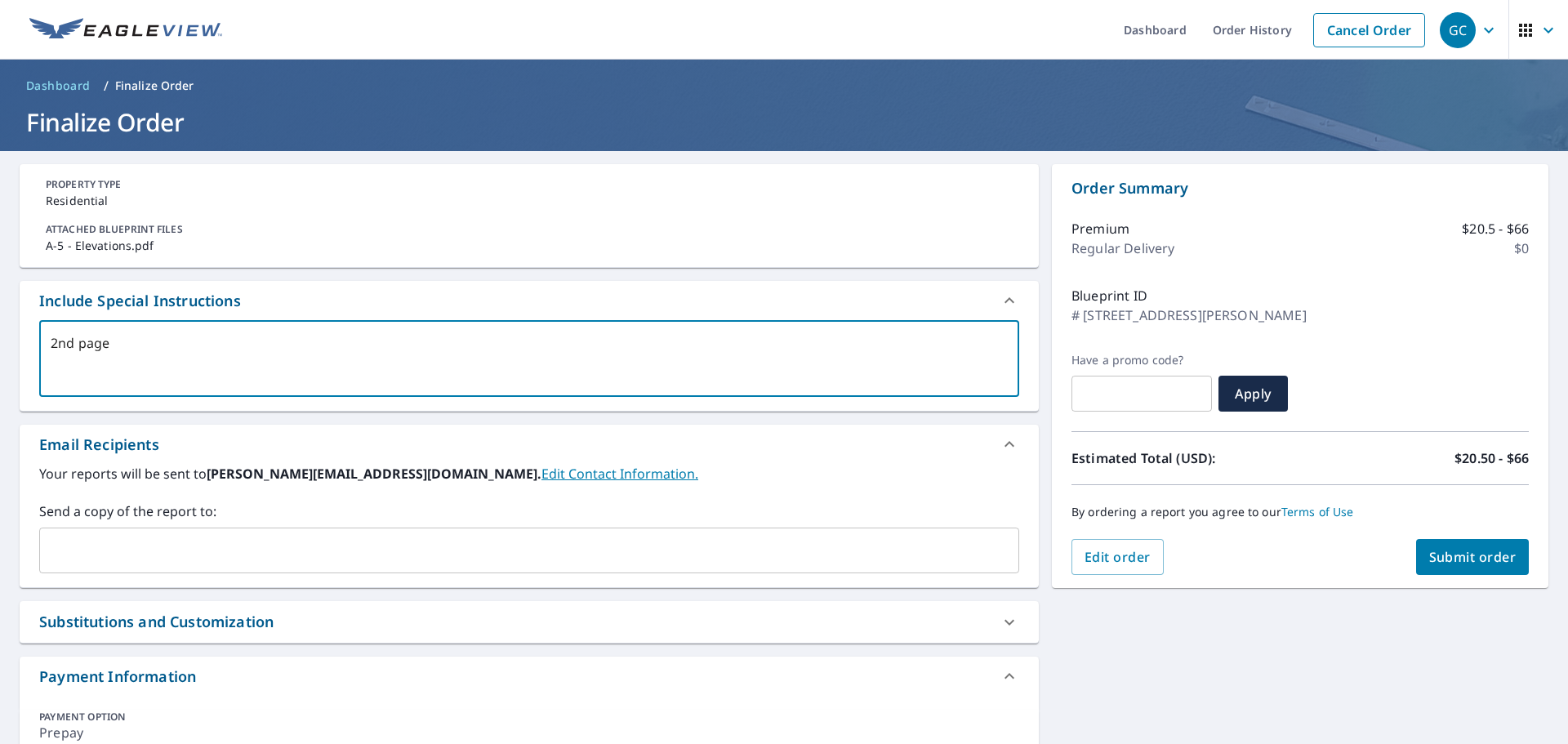
checkbox input "true"
type textarea "2nd page fr"
type textarea "x"
checkbox input "true"
type textarea "2nd page f"
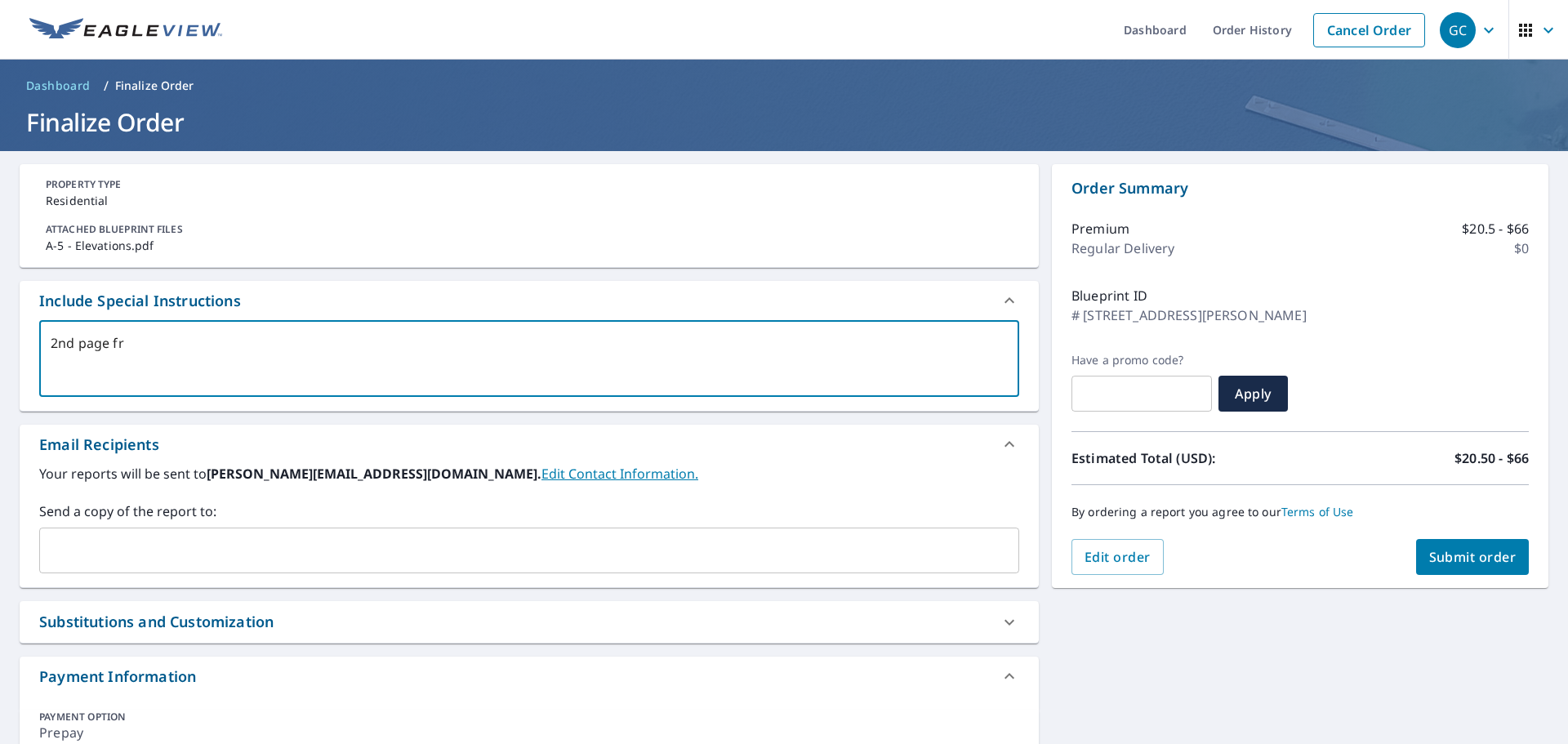
type textarea "x"
checkbox input "true"
type textarea "2nd page fo"
type textarea "x"
checkbox input "true"
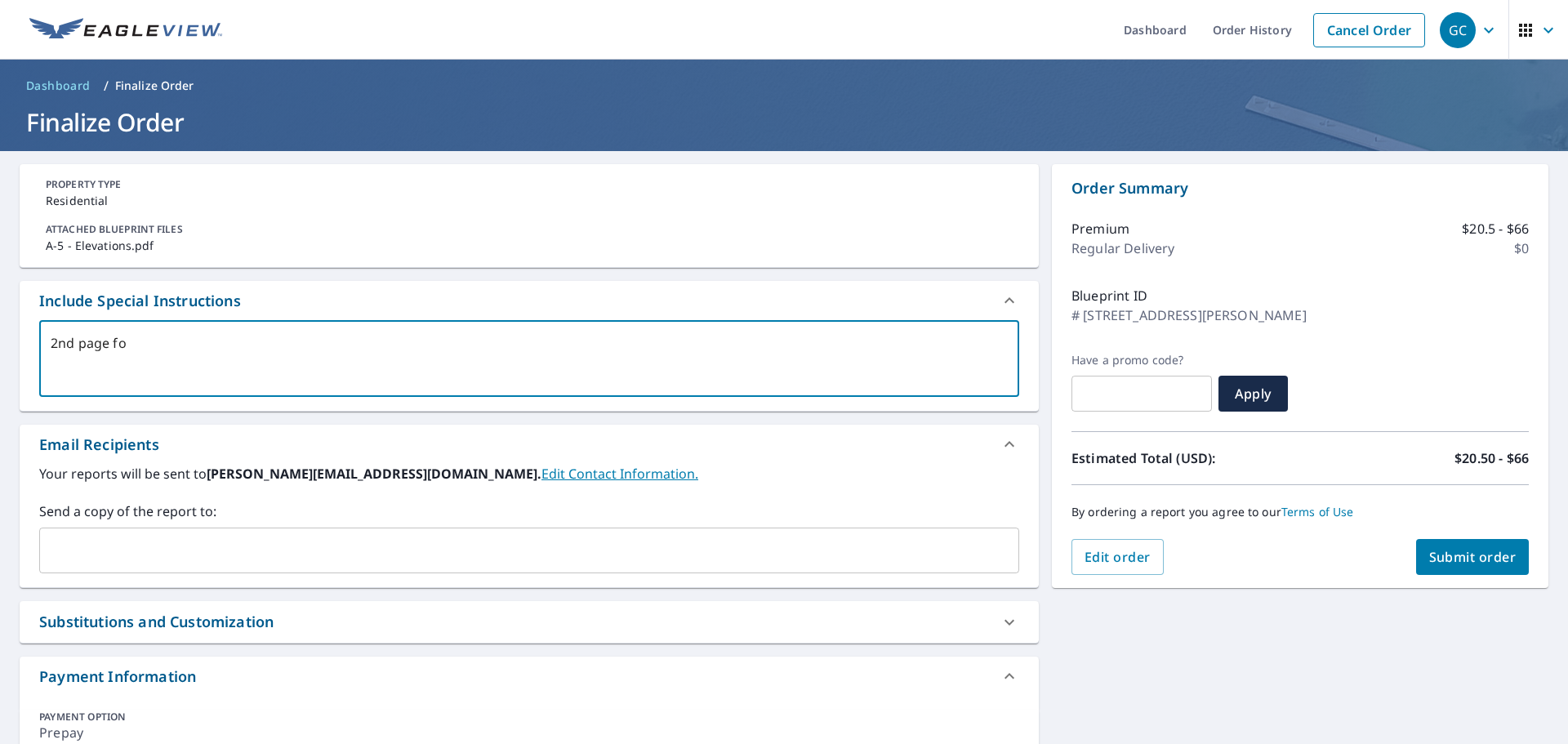
type textarea "2nd page for"
type textarea "x"
checkbox input "true"
type textarea "2nd page for"
type textarea "x"
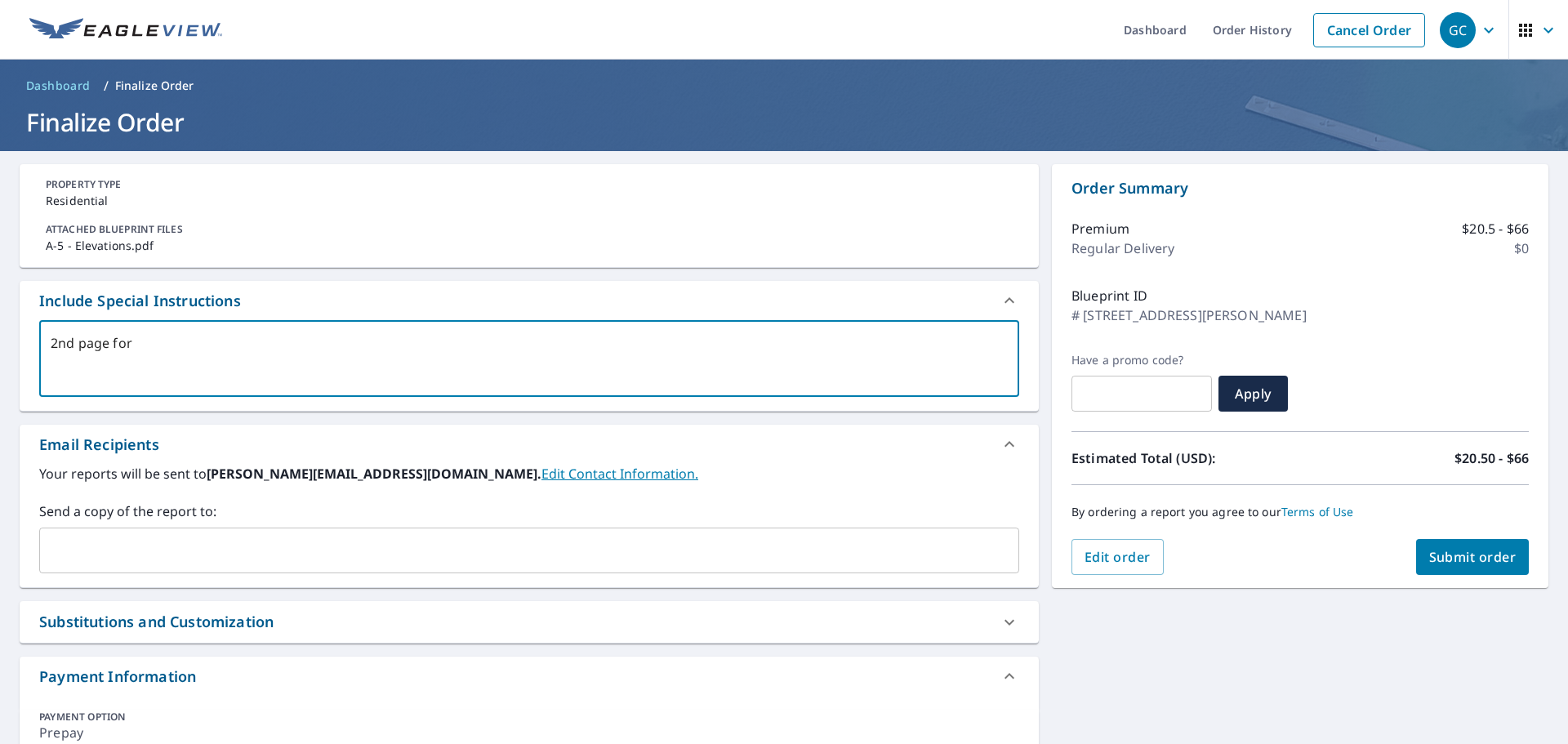
checkbox input "true"
type textarea "2nd page for E"
type textarea "x"
checkbox input "true"
type textarea "2nd page for El"
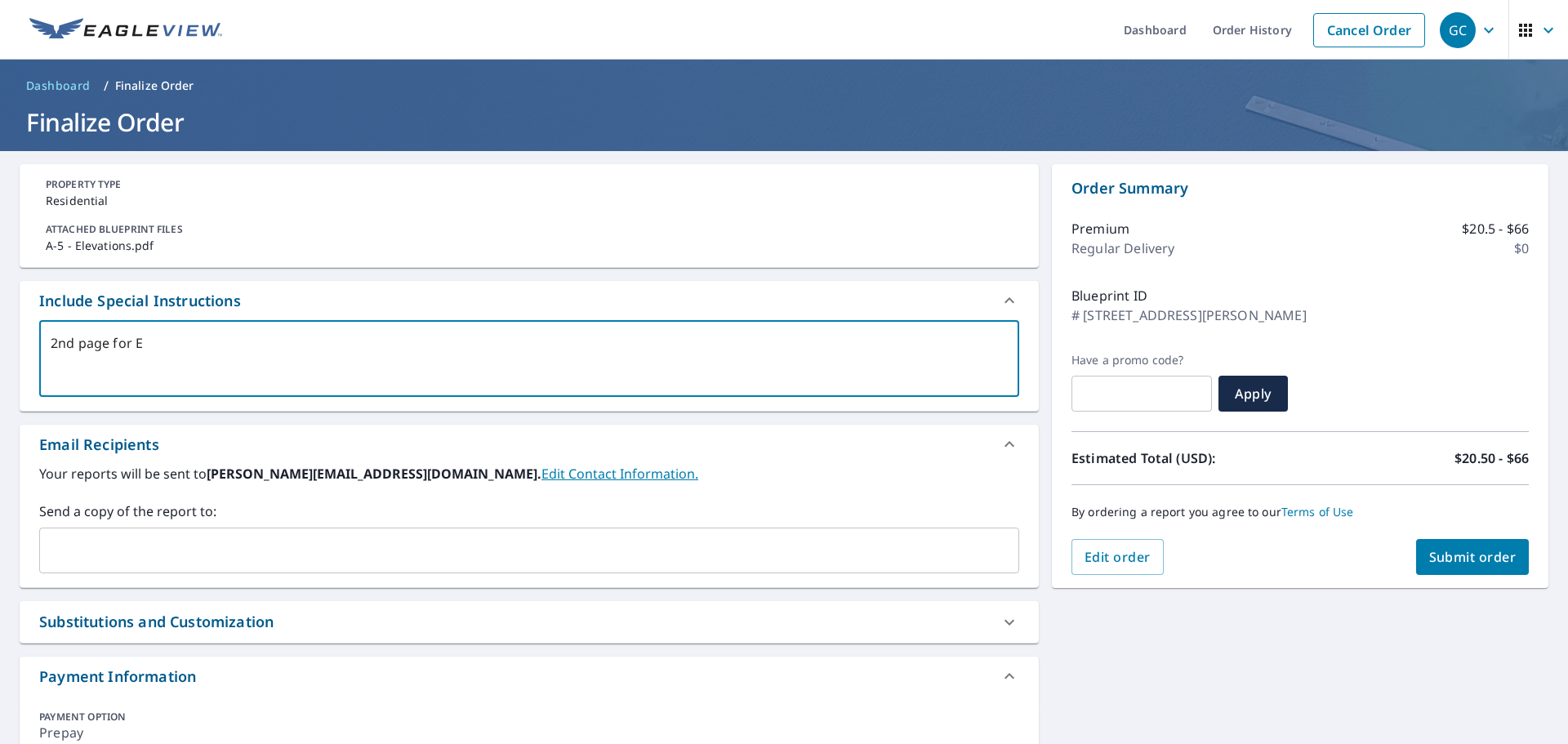
type textarea "x"
checkbox input "true"
type textarea "2nd page for Ele"
type textarea "x"
checkbox input "true"
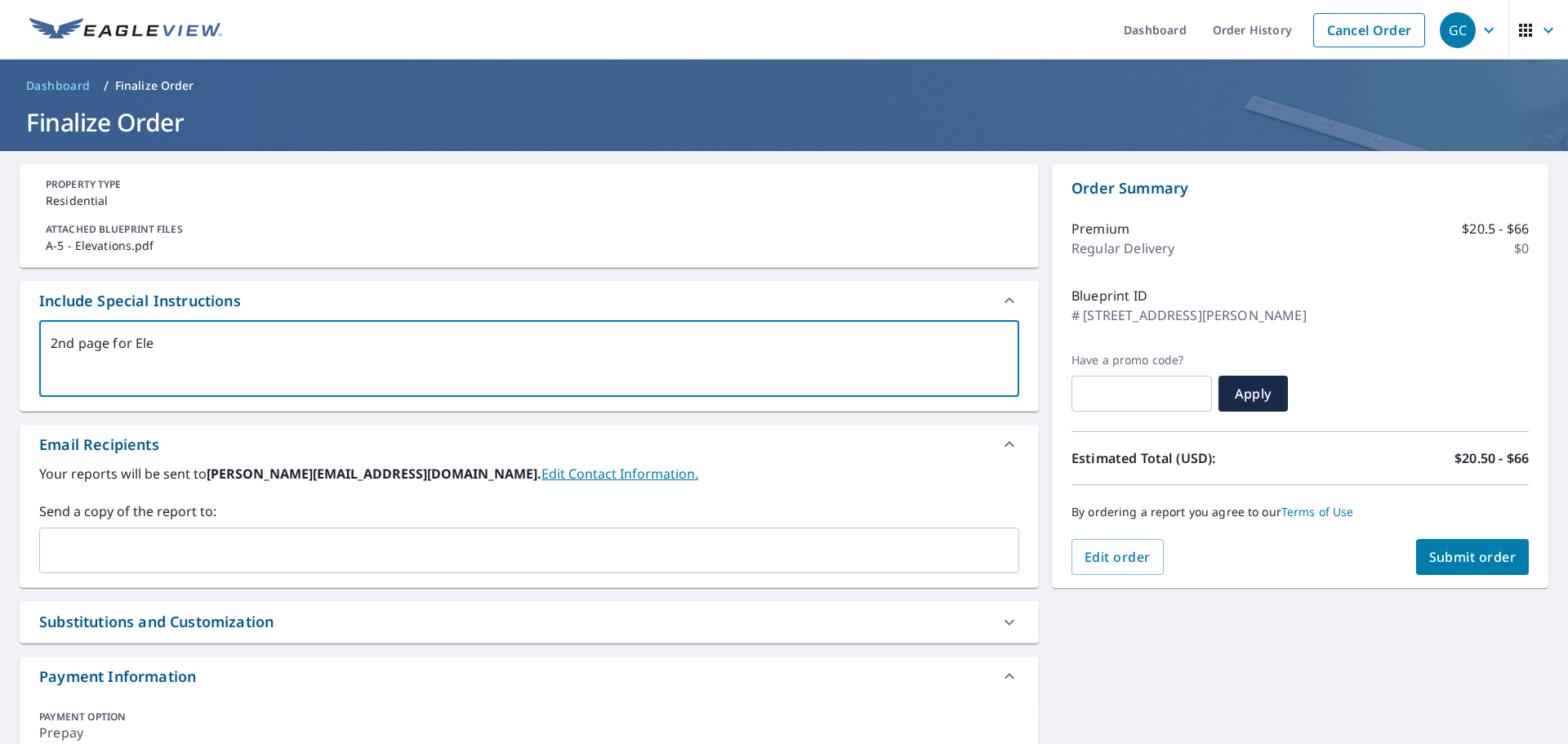
type textarea "2nd page for Eleb"
type textarea "x"
checkbox input "true"
type textarea "2nd page for Elebv"
type textarea "x"
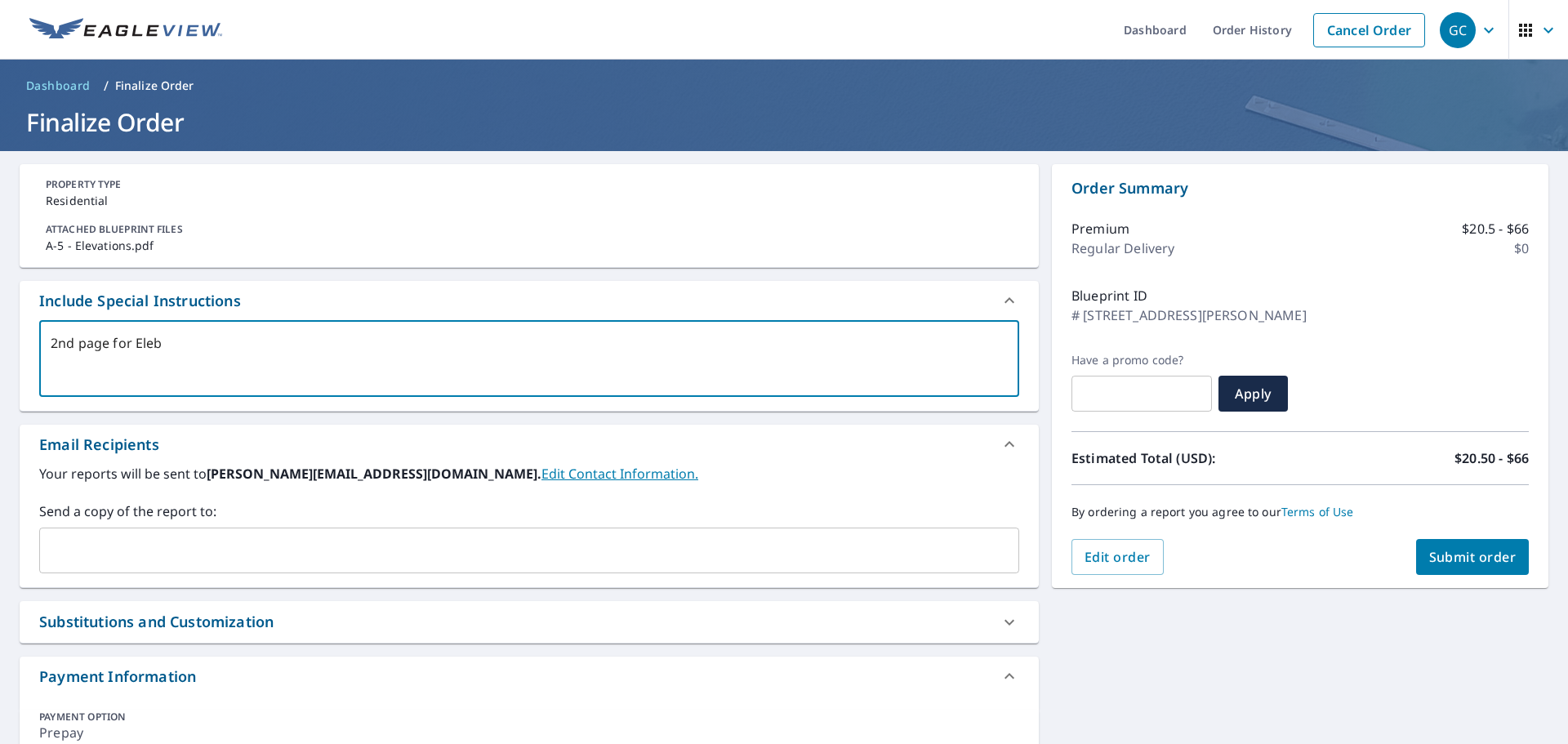
checkbox input "true"
type textarea "2nd page for Elebva"
type textarea "x"
checkbox input "true"
type textarea "2nd page for Elebv"
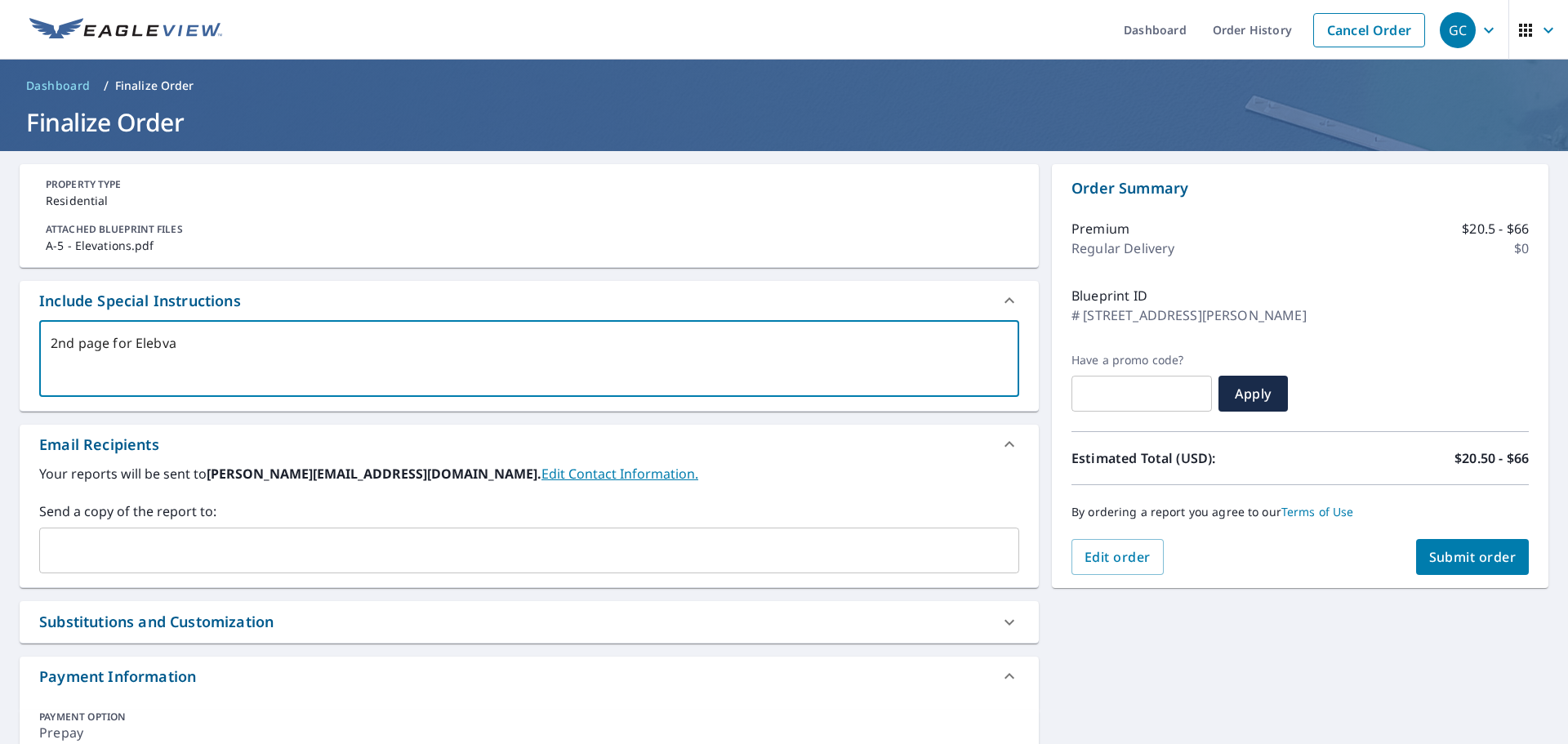
type textarea "x"
checkbox input "true"
type textarea "2nd page for Eleb"
type textarea "x"
checkbox input "true"
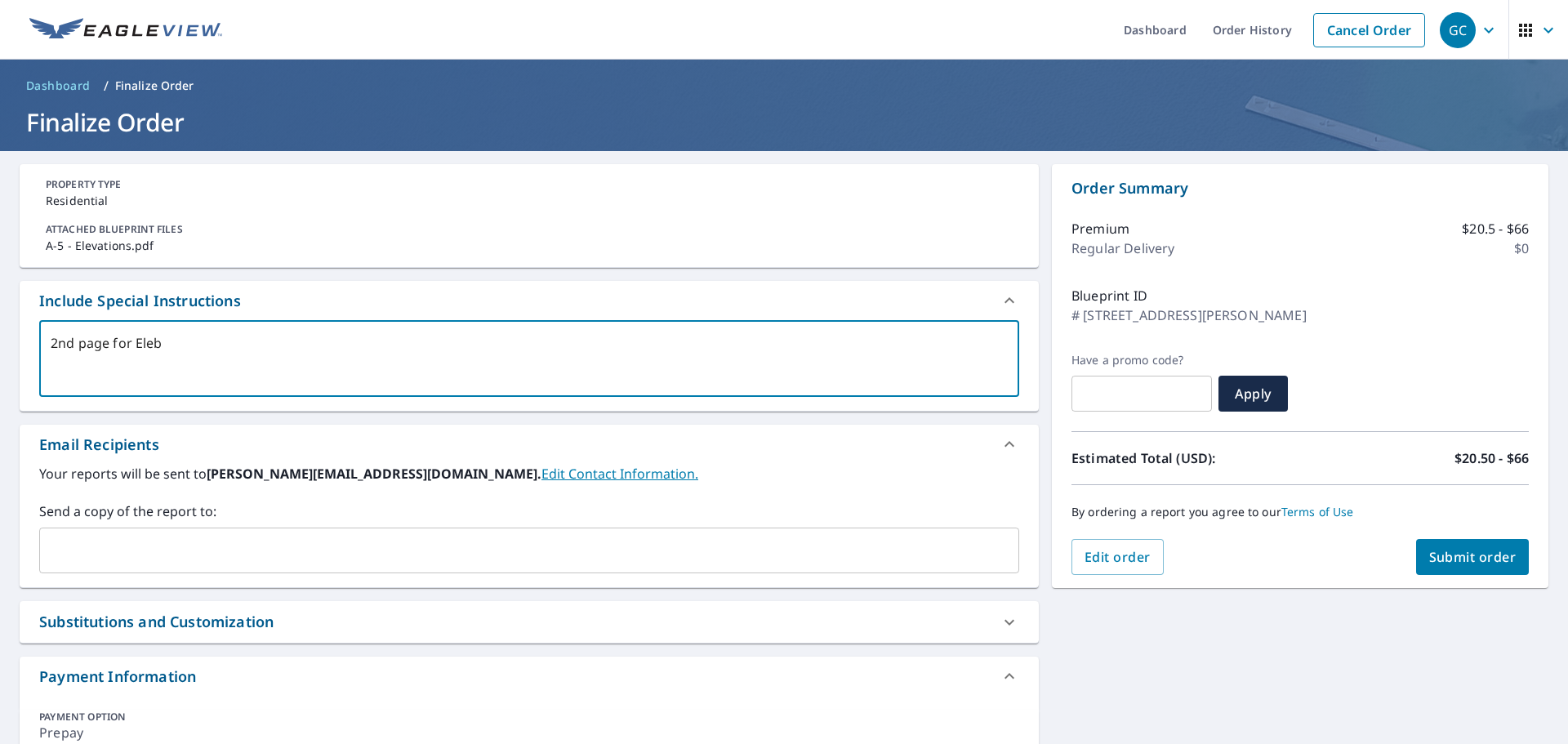
type textarea "2nd page for Ele"
type textarea "x"
checkbox input "true"
type textarea "2nd page for Elev"
type textarea "x"
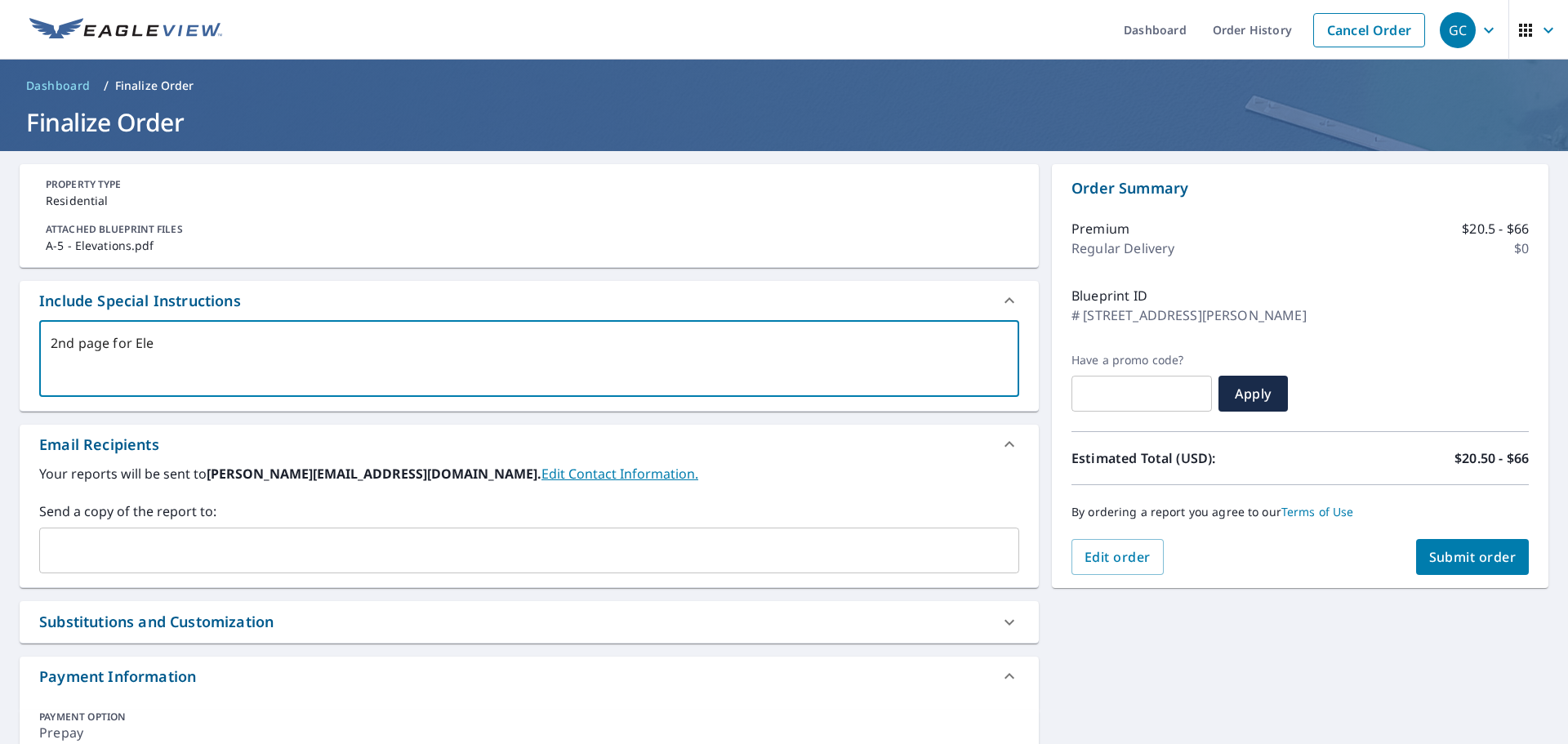
checkbox input "true"
type textarea "2nd page for Eleva"
type textarea "x"
checkbox input "true"
type textarea "2nd page for Elevat"
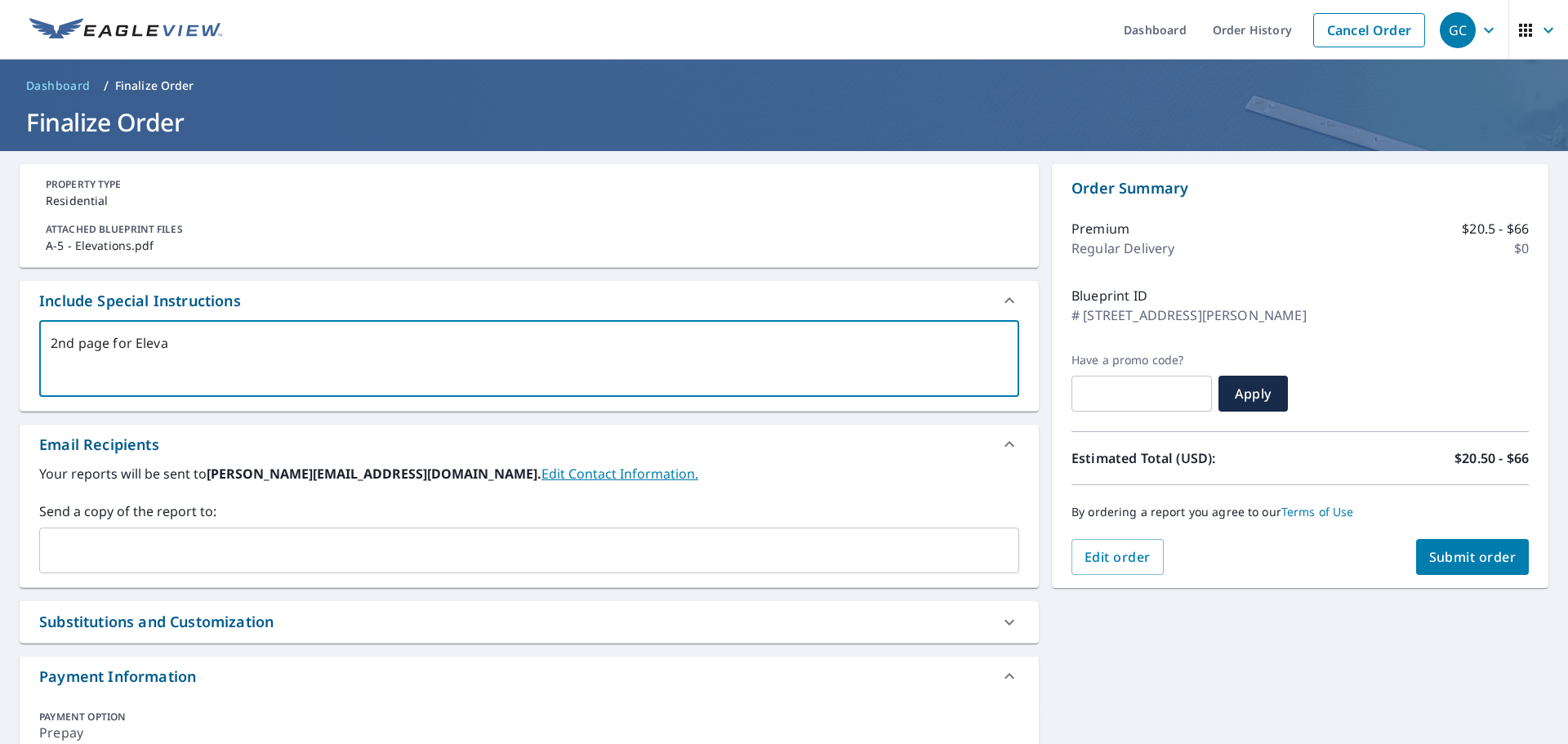
type textarea "x"
checkbox input "true"
type textarea "2nd page for Elevati"
type textarea "x"
checkbox input "true"
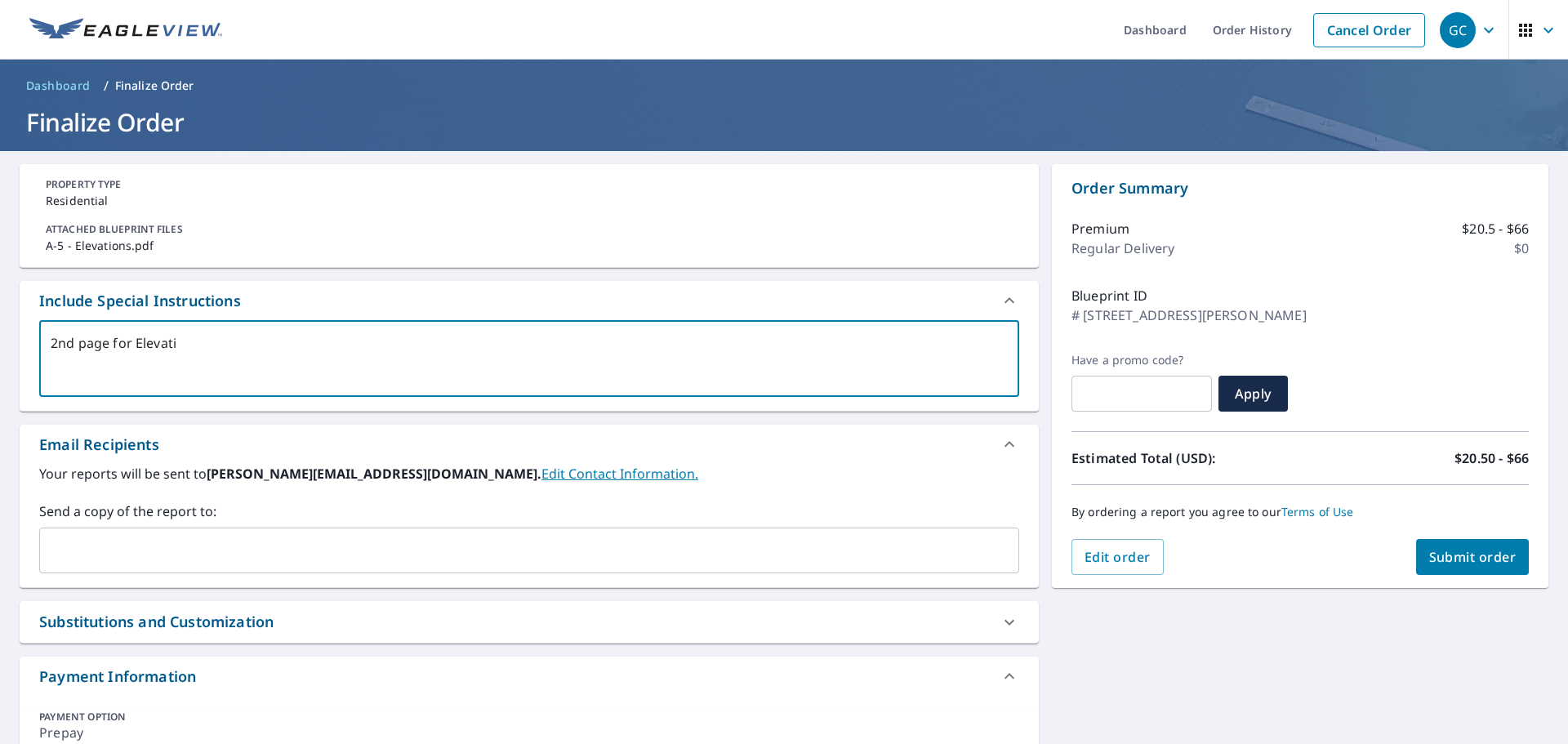
type textarea "2nd page for Elevatio"
type textarea "x"
checkbox input "true"
type textarea "2nd page for Elevation"
type textarea "x"
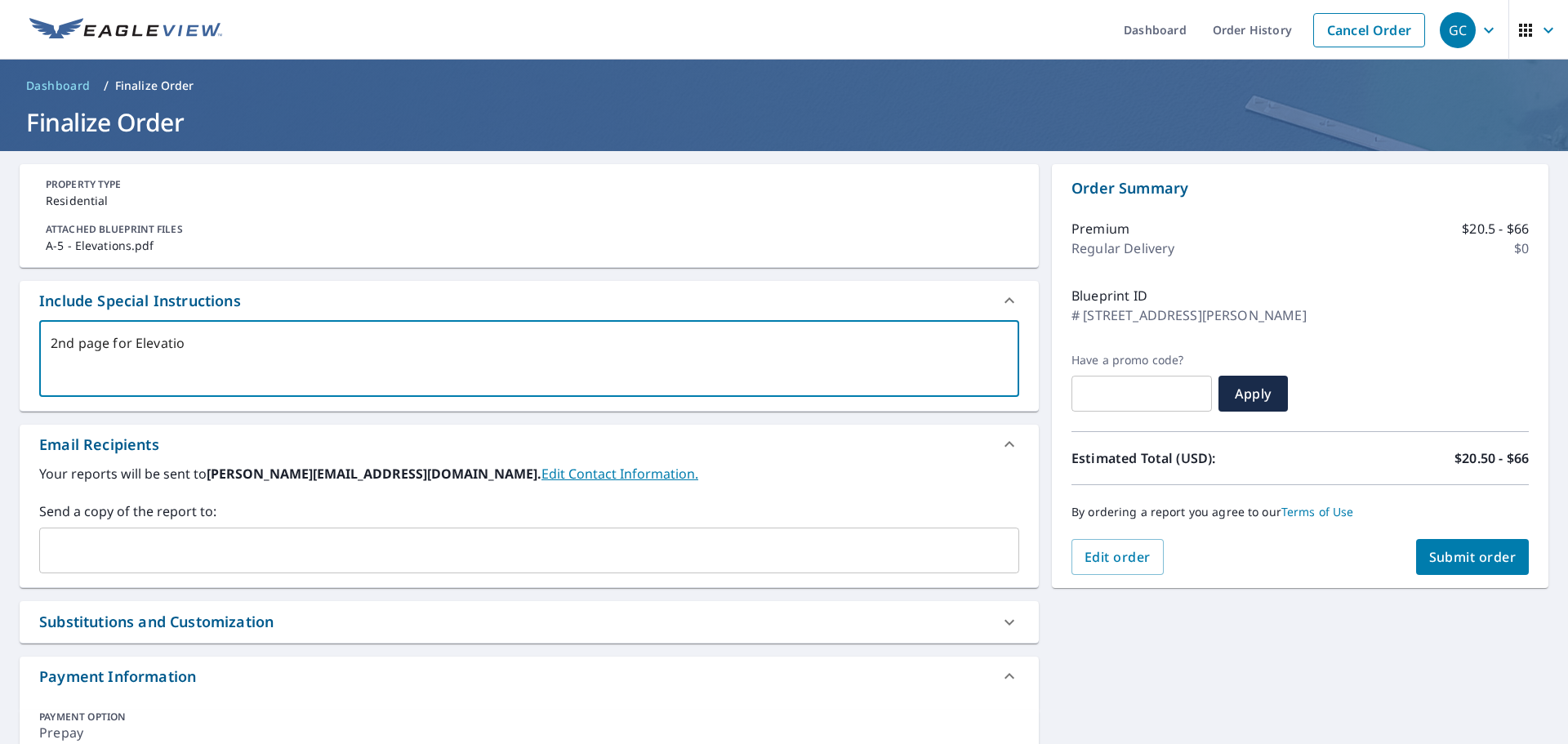
checkbox input "true"
type textarea "2nd page for Elevation"
type textarea "x"
checkbox input "true"
type textarea "2nd page for Elevation r"
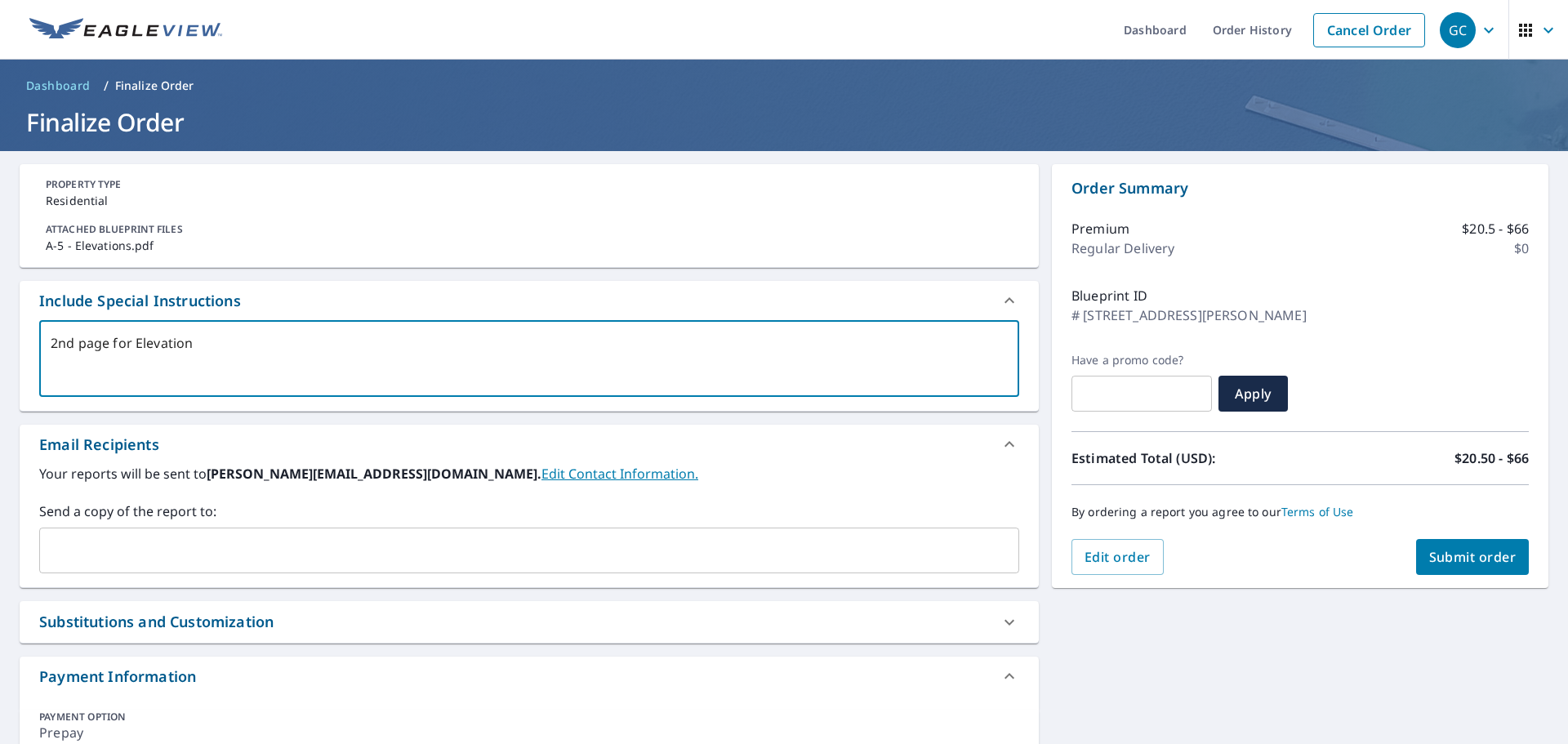
type textarea "x"
checkbox input "true"
type textarea "2nd page for Elevation re"
type textarea "x"
checkbox input "true"
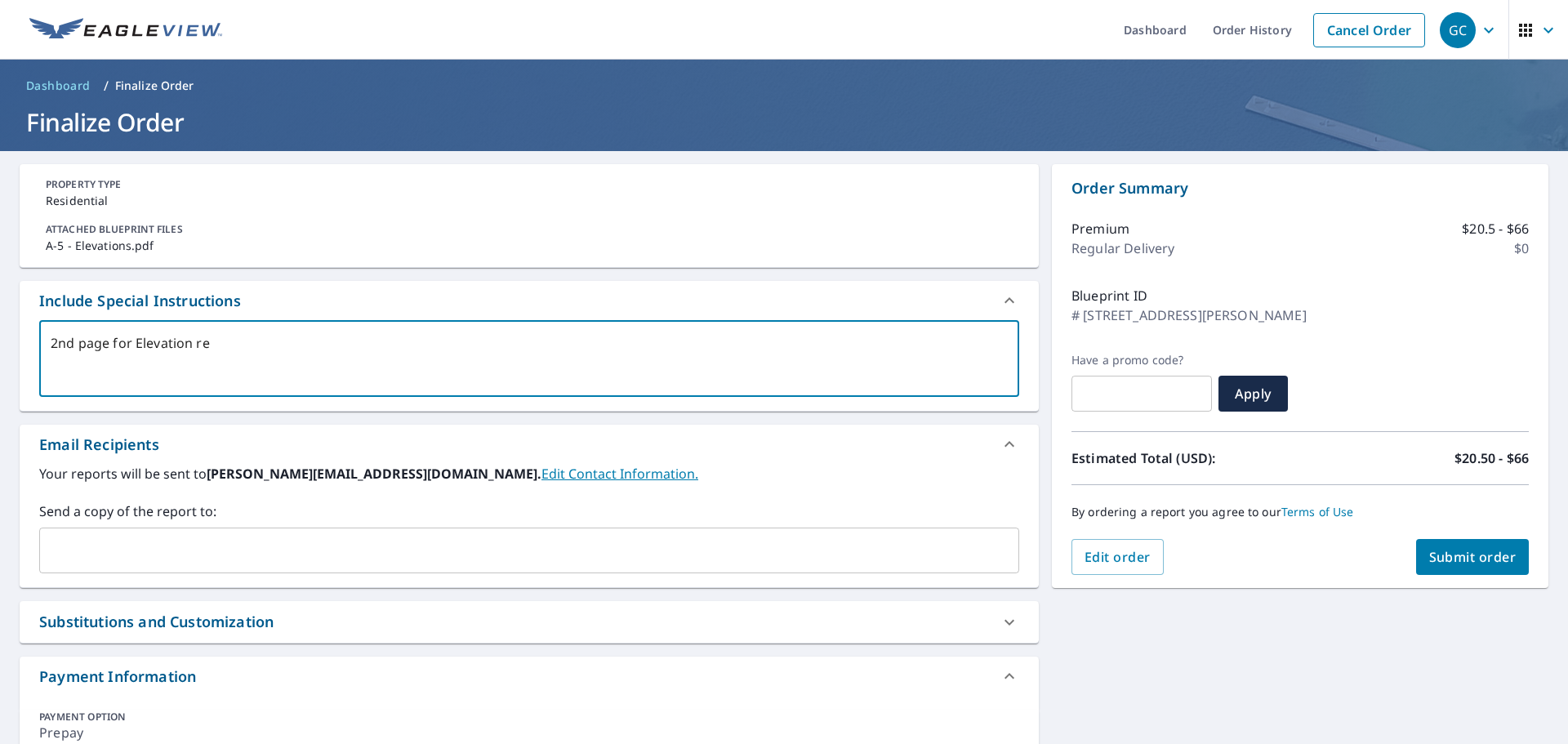
type textarea "2nd page for Elevation ref"
type textarea "x"
checkbox input "true"
type textarea "2nd page for Elevation refe"
type textarea "x"
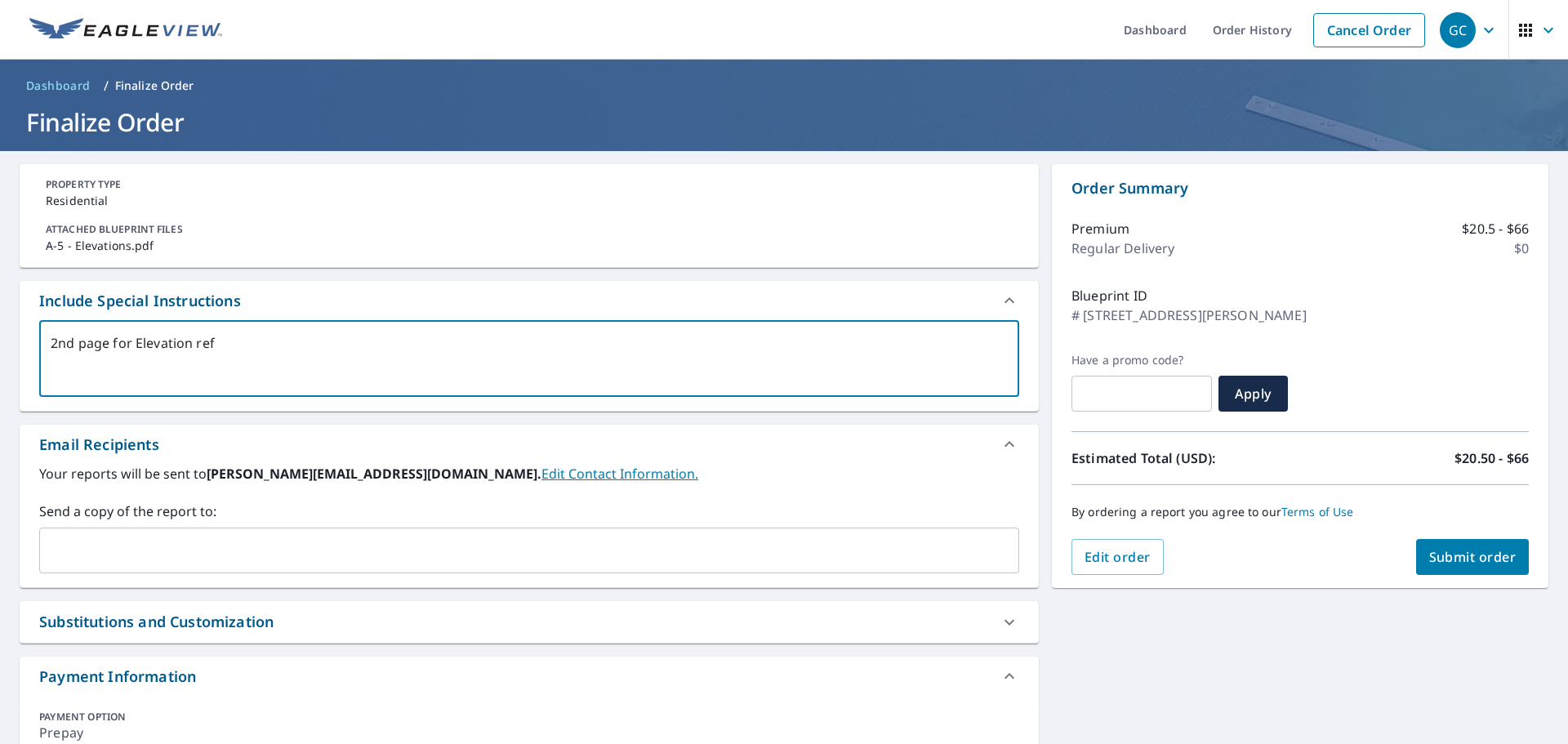
checkbox input "true"
type textarea "2nd page for Elevation refer"
type textarea "x"
checkbox input "true"
type textarea "2nd page for Elevation refere"
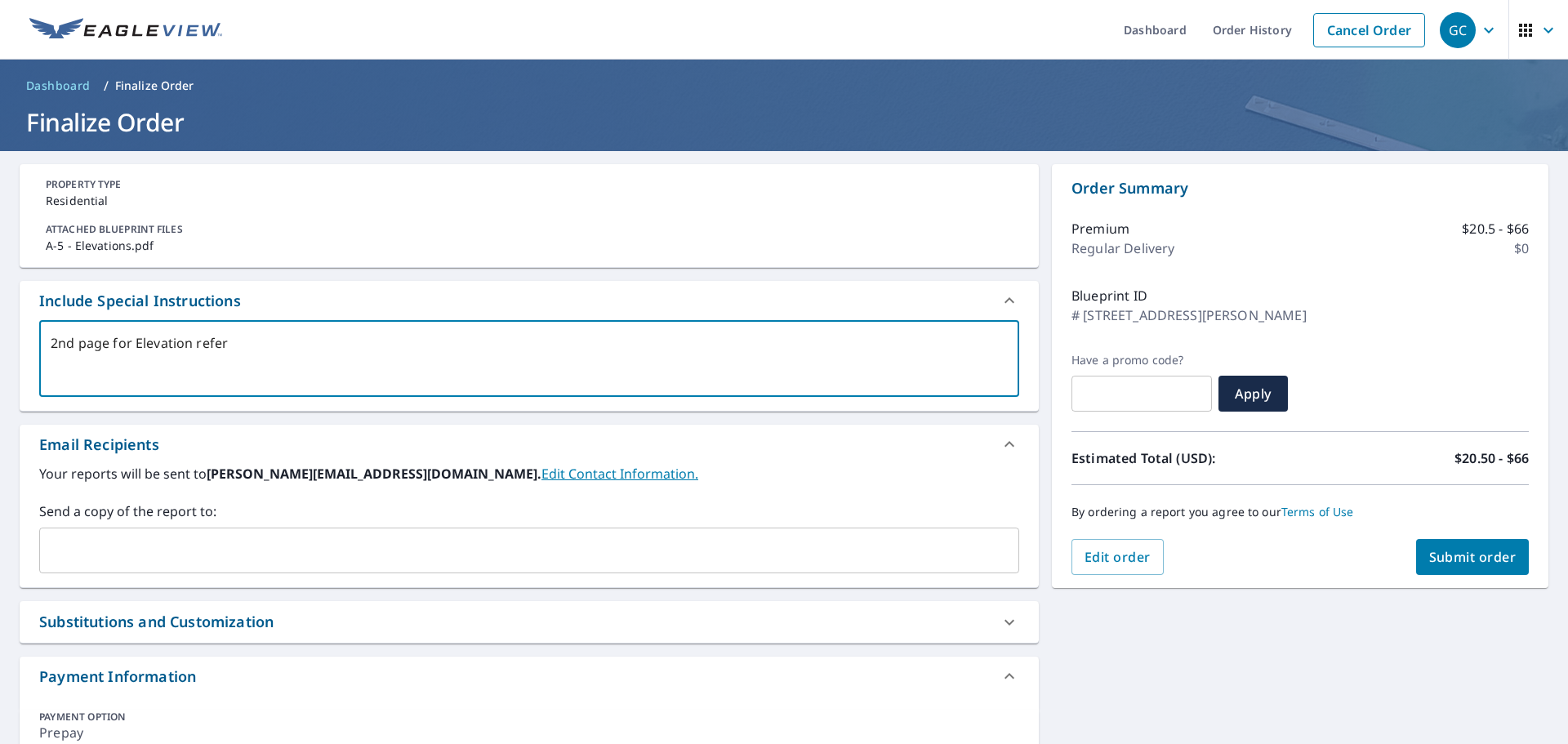
type textarea "x"
checkbox input "true"
type textarea "2nd page for Elevation referen"
type textarea "x"
checkbox input "true"
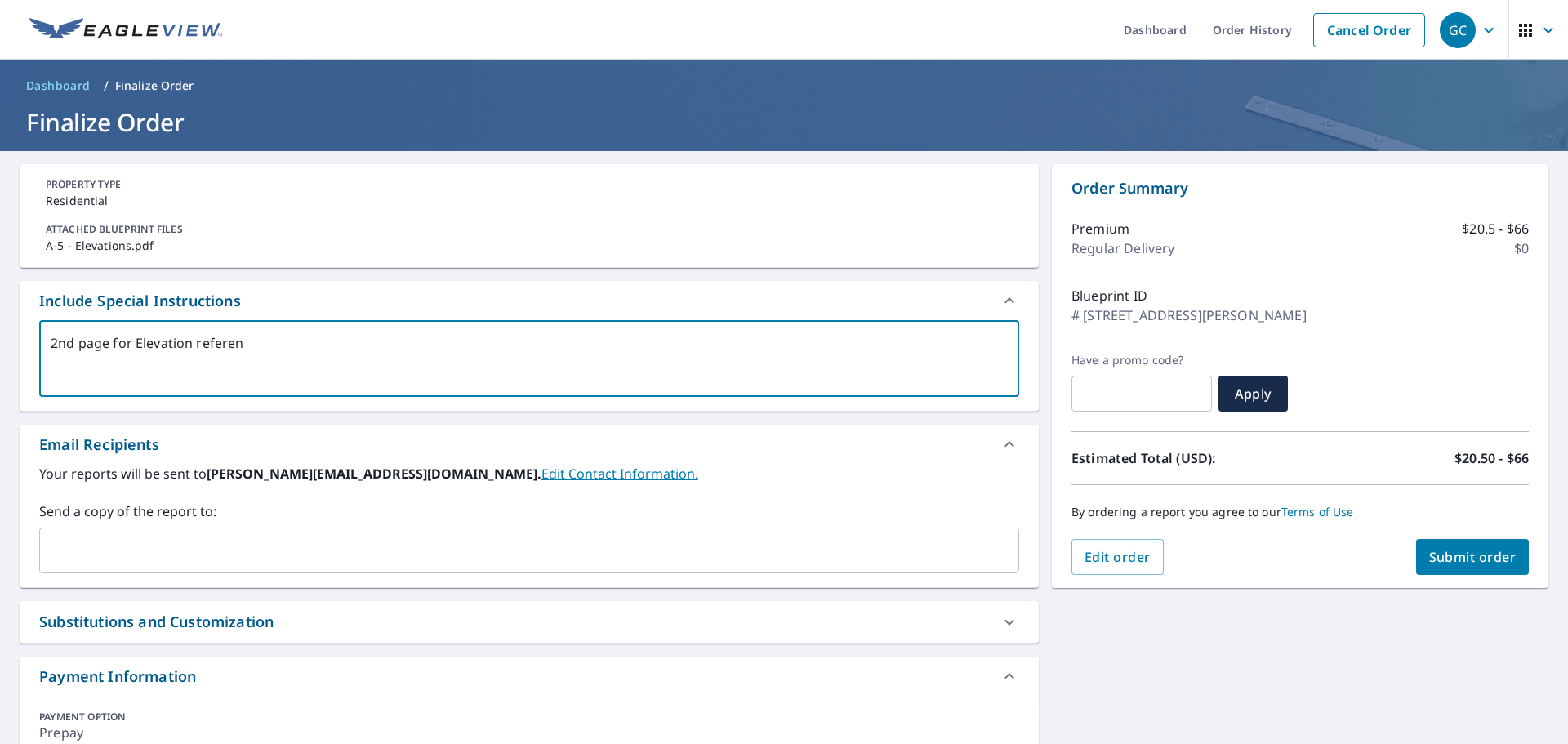
type textarea "2nd page for Elevation referenc"
type textarea "x"
checkbox input "true"
type textarea "2nd page for Elevation reference"
type textarea "x"
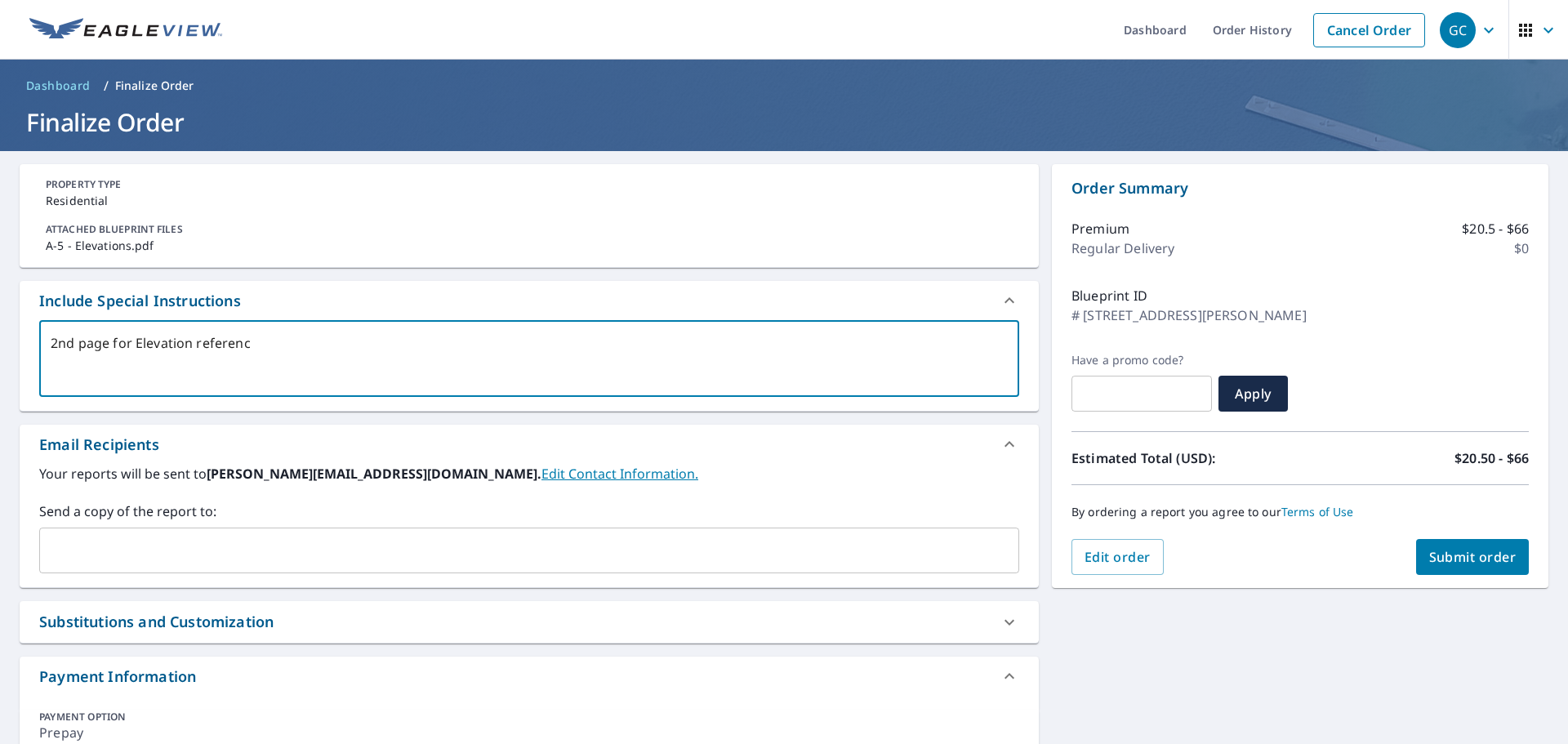
checkbox input "true"
type textarea "2nd page for Elevation reference"
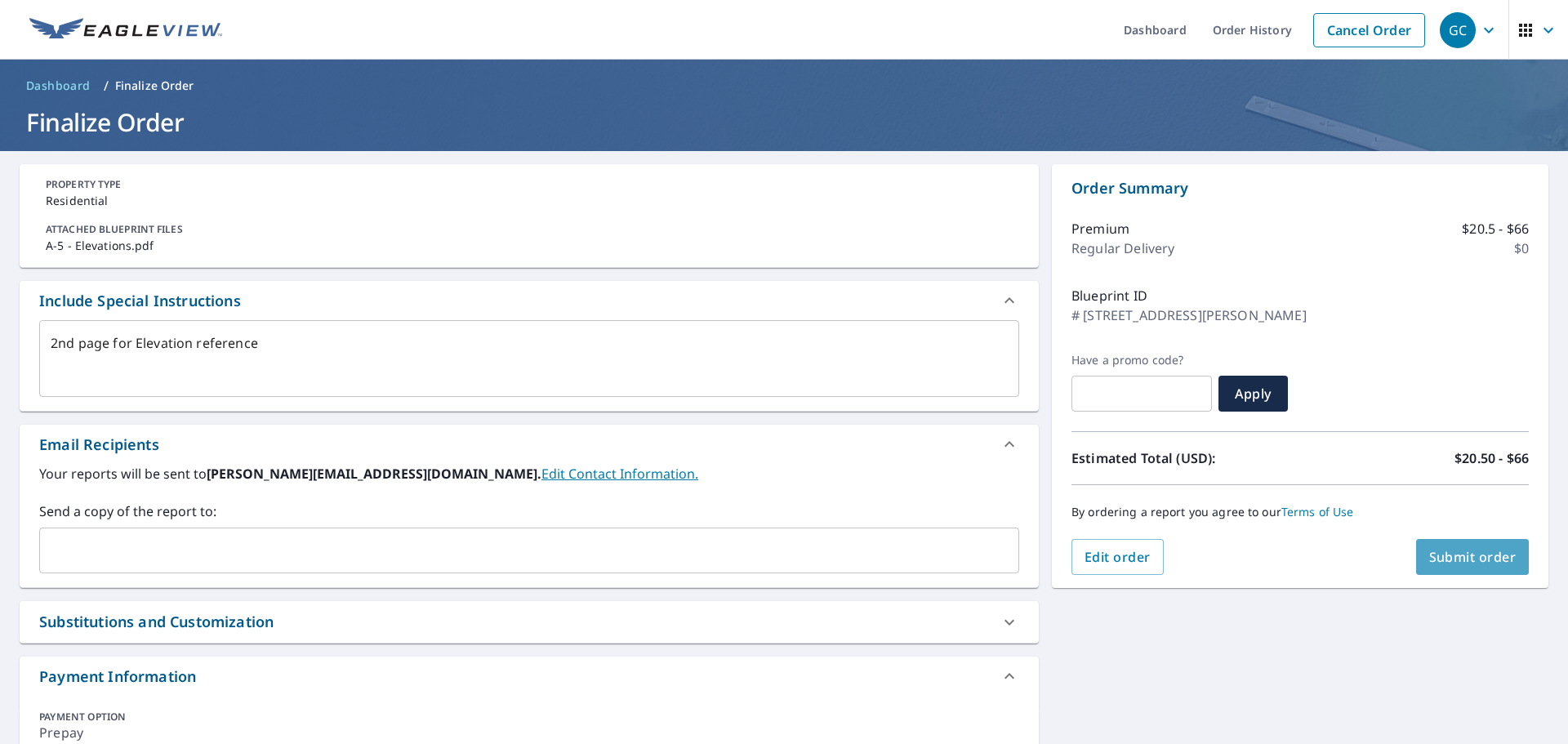
click at [1433, 556] on span "Submit order" at bounding box center [1473, 556] width 87 height 18
type textarea "x"
checkbox input "true"
